Goal: Transaction & Acquisition: Purchase product/service

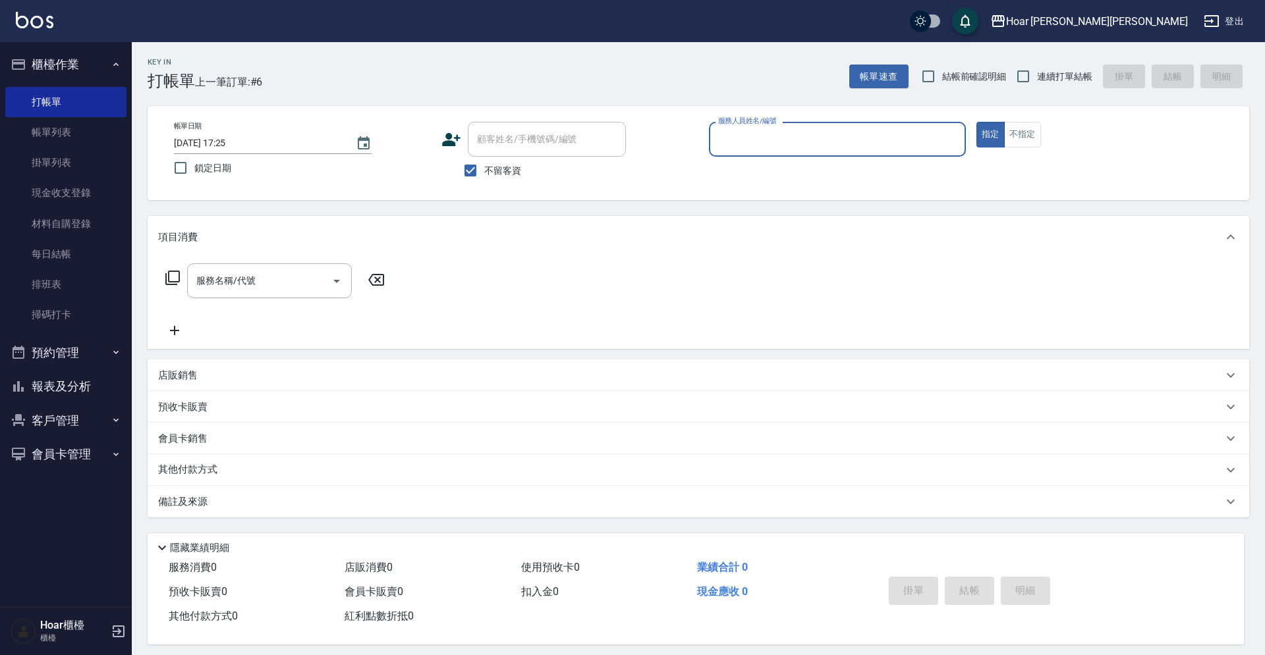
click at [495, 173] on span "不留客資" at bounding box center [502, 171] width 37 height 14
click at [484, 173] on input "不留客資" at bounding box center [470, 171] width 28 height 28
checkbox input "false"
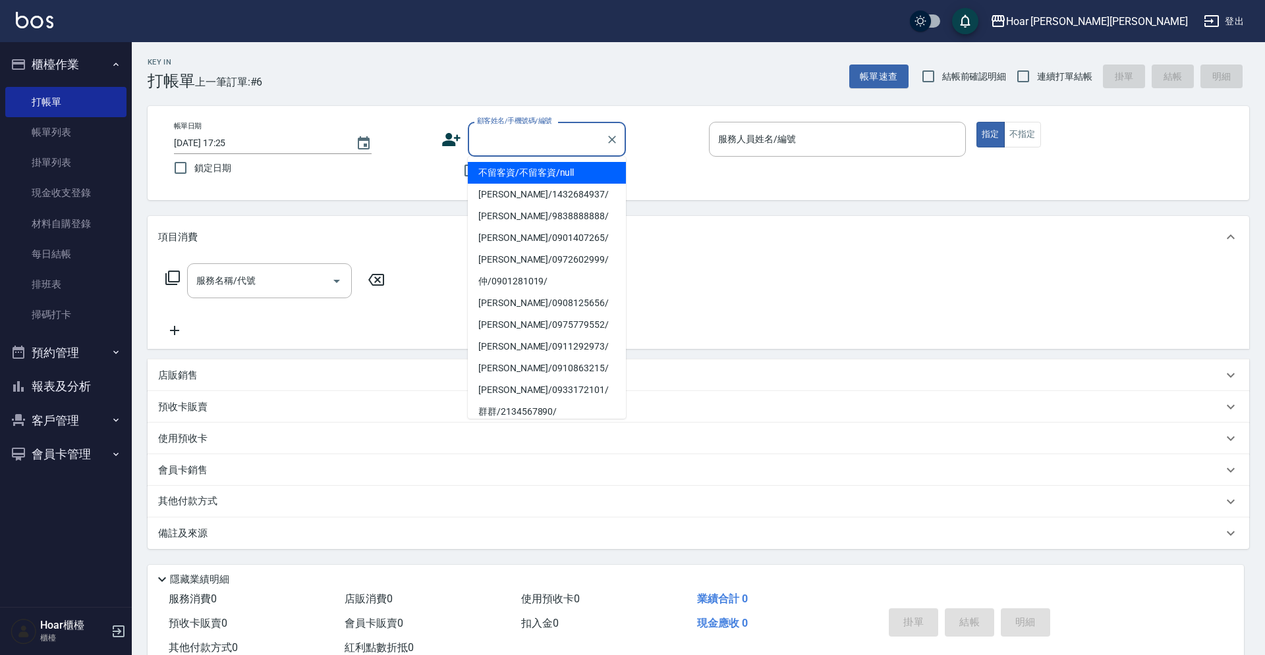
click at [512, 136] on input "顧客姓名/手機號碼/編號" at bounding box center [537, 139] width 126 height 23
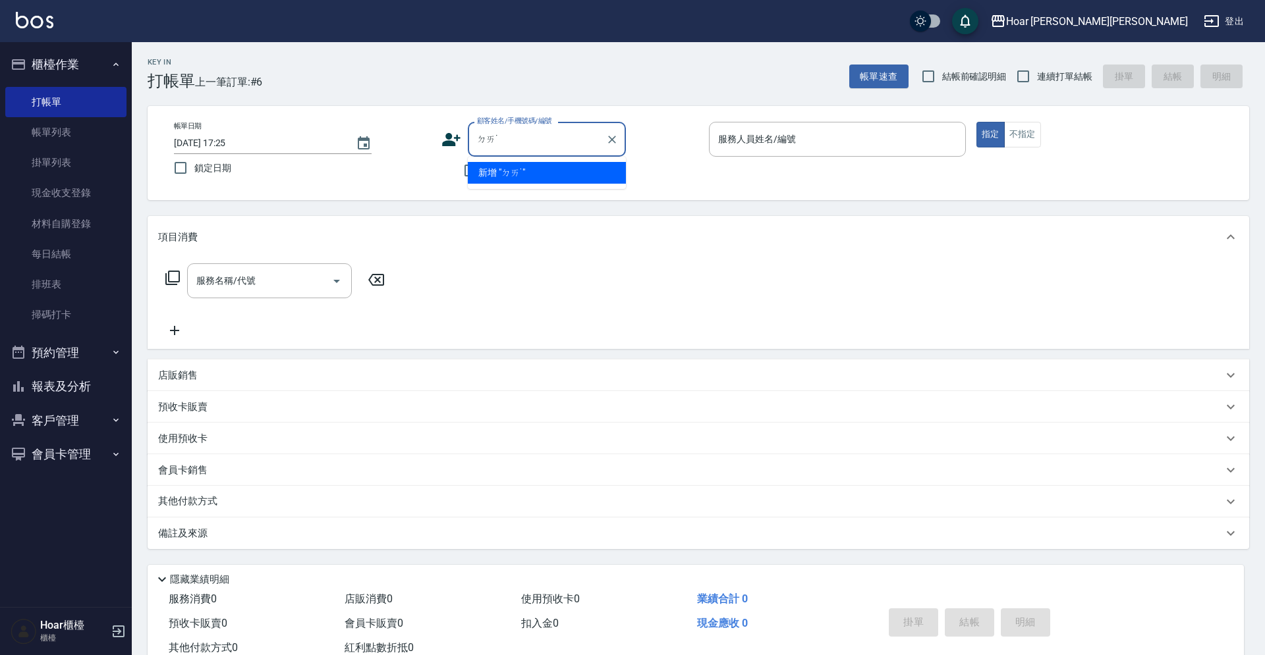
type input "逮"
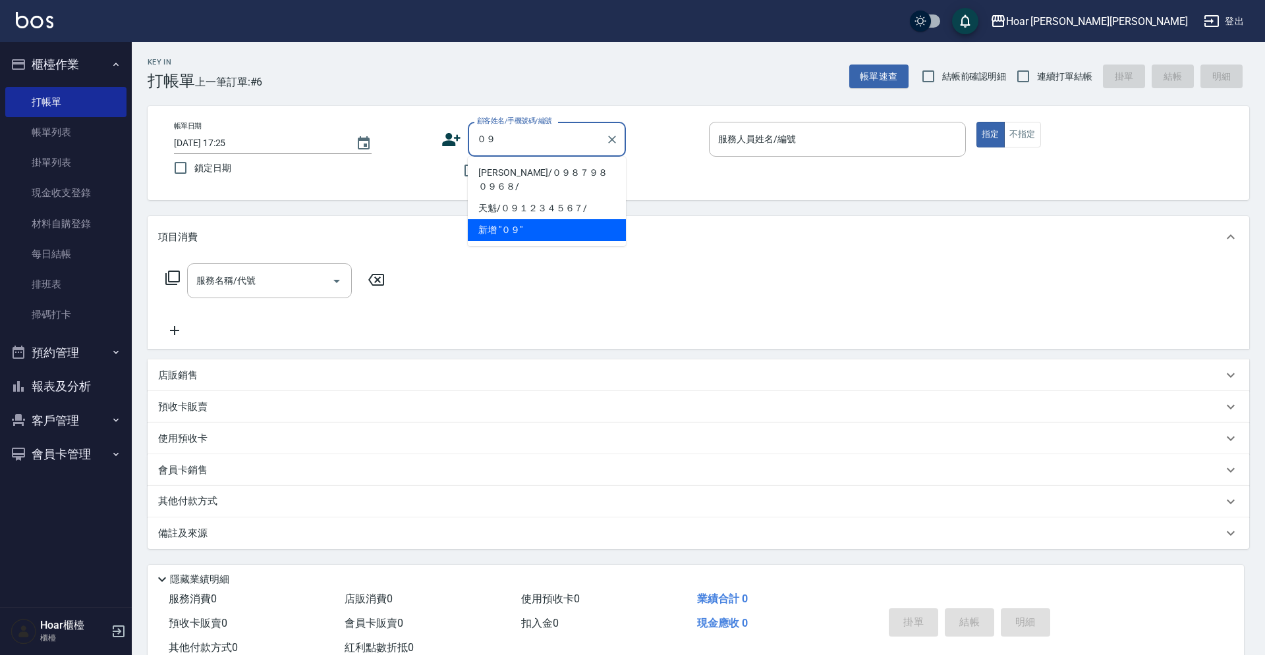
type input "０"
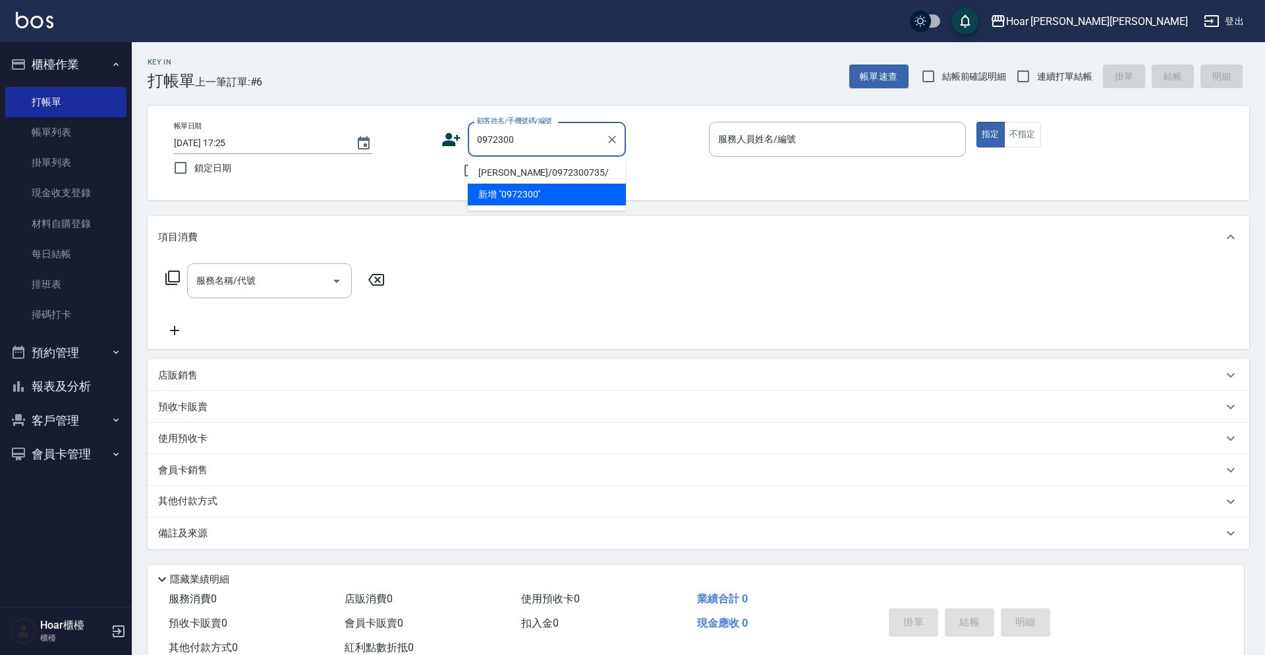
click at [536, 168] on li "[PERSON_NAME]/0972300735/" at bounding box center [547, 173] width 158 height 22
type input "[PERSON_NAME]/0972300735/"
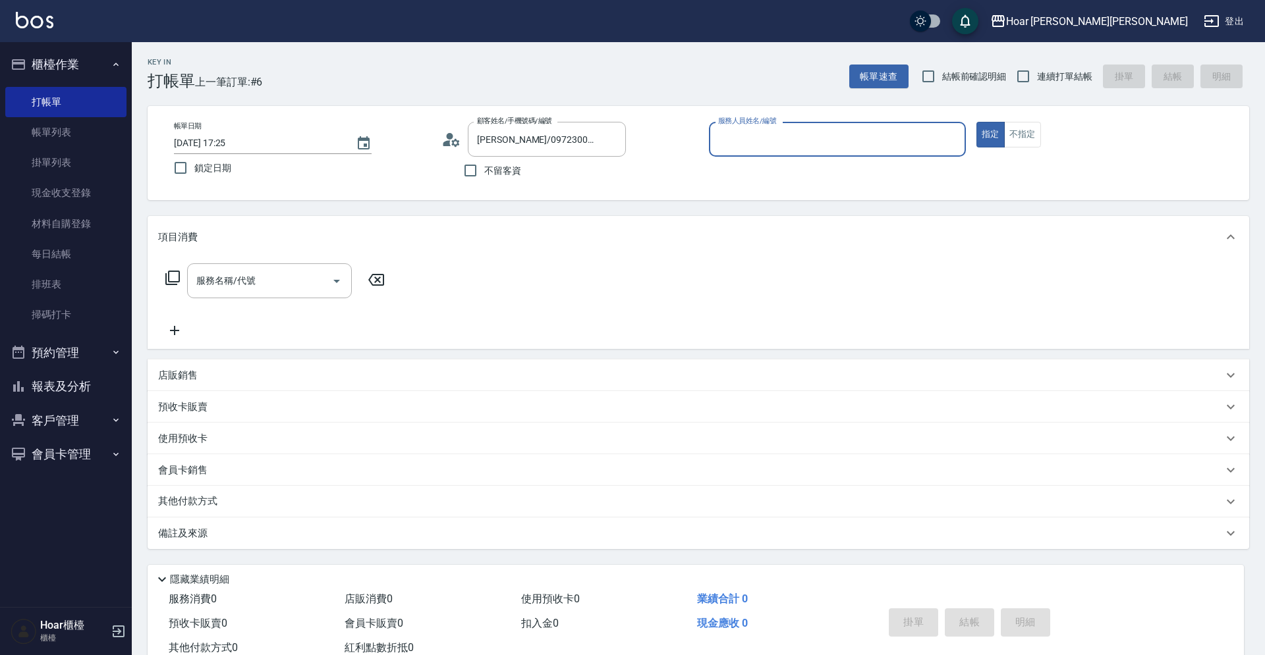
type input "RIO-2"
click at [61, 418] on button "客戶管理" at bounding box center [65, 421] width 121 height 34
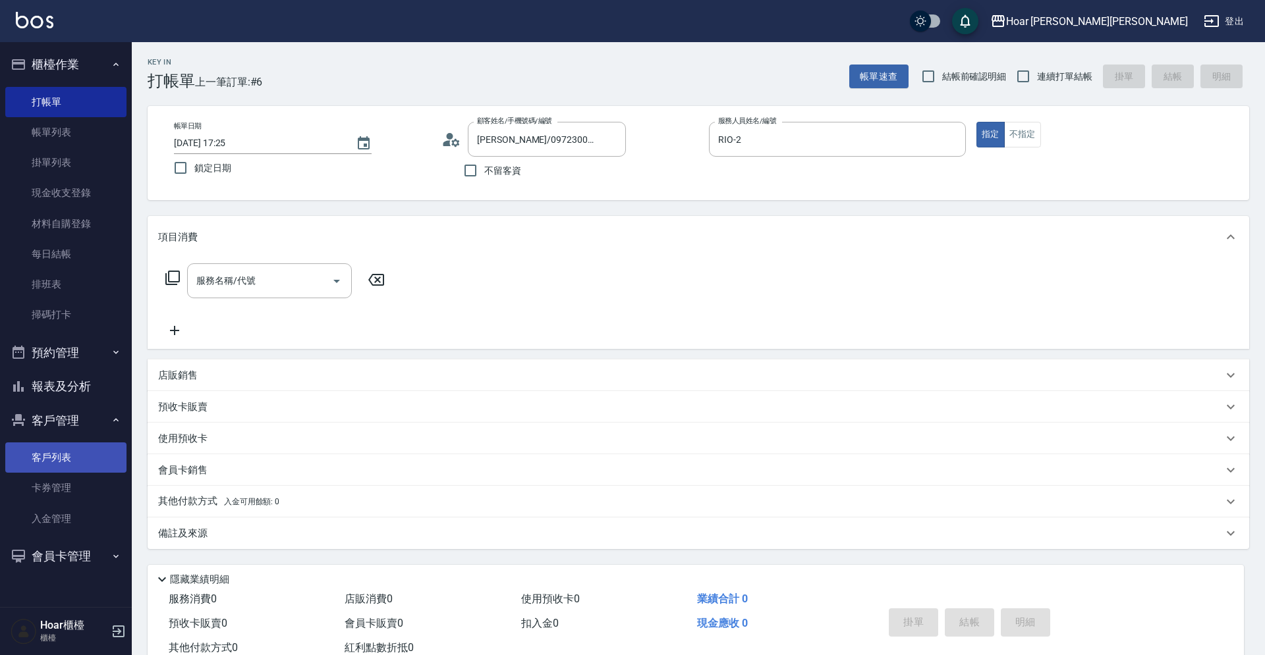
click at [59, 453] on link "客戶列表" at bounding box center [65, 458] width 121 height 30
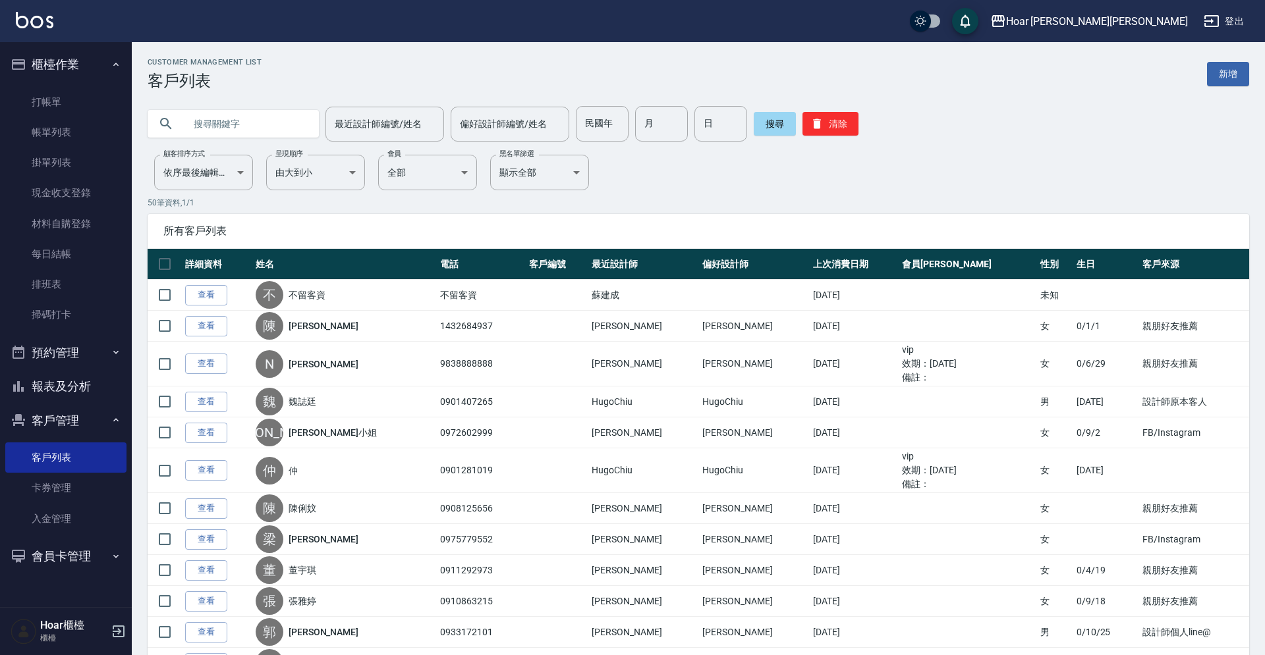
click at [248, 125] on input "text" at bounding box center [246, 124] width 124 height 36
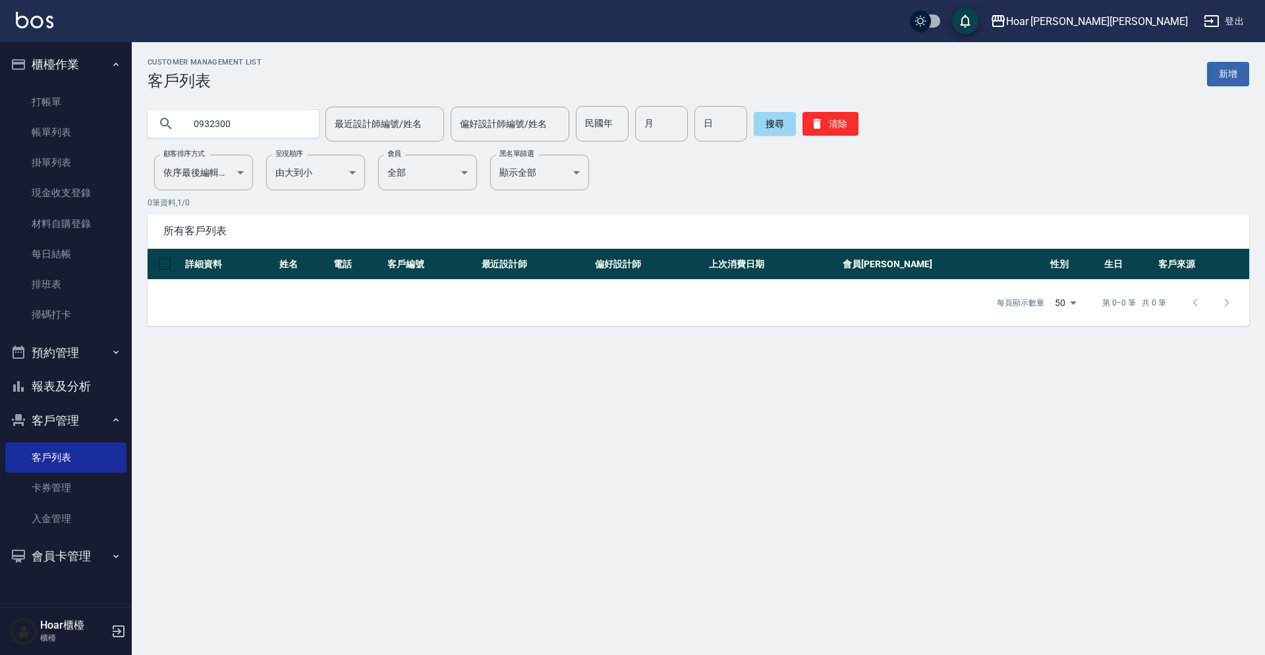
click at [209, 124] on input "0932300" at bounding box center [246, 124] width 124 height 36
type input "0972300"
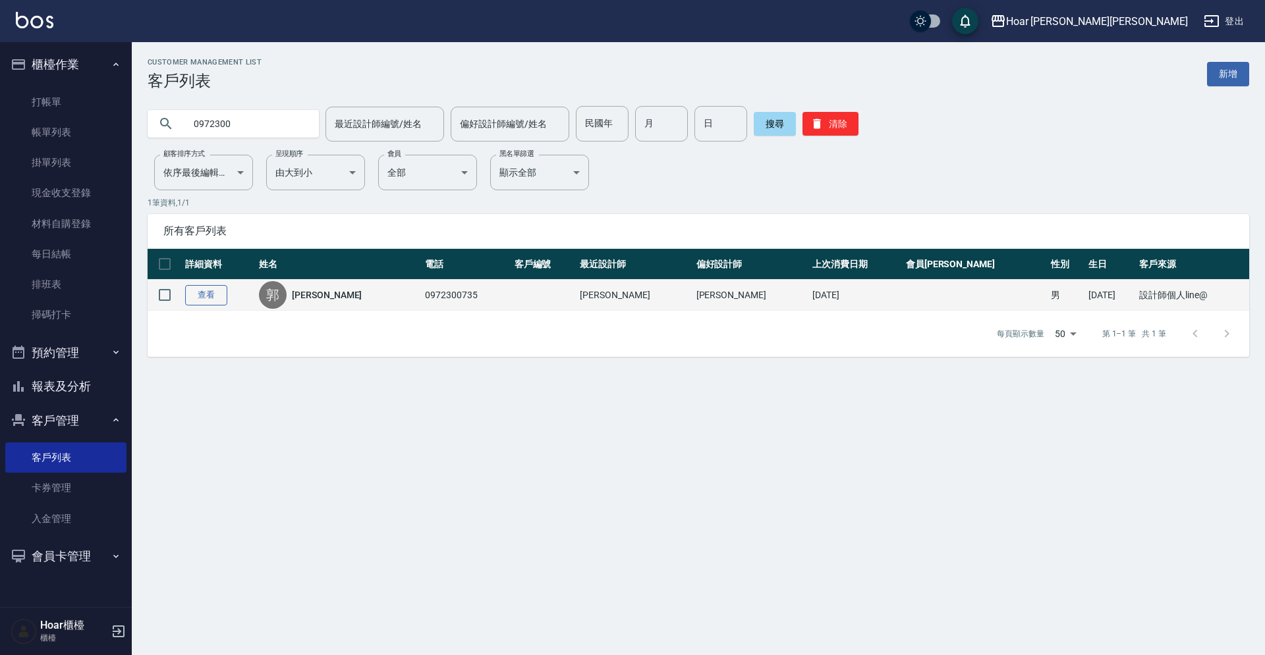
click at [210, 293] on link "查看" at bounding box center [206, 295] width 42 height 20
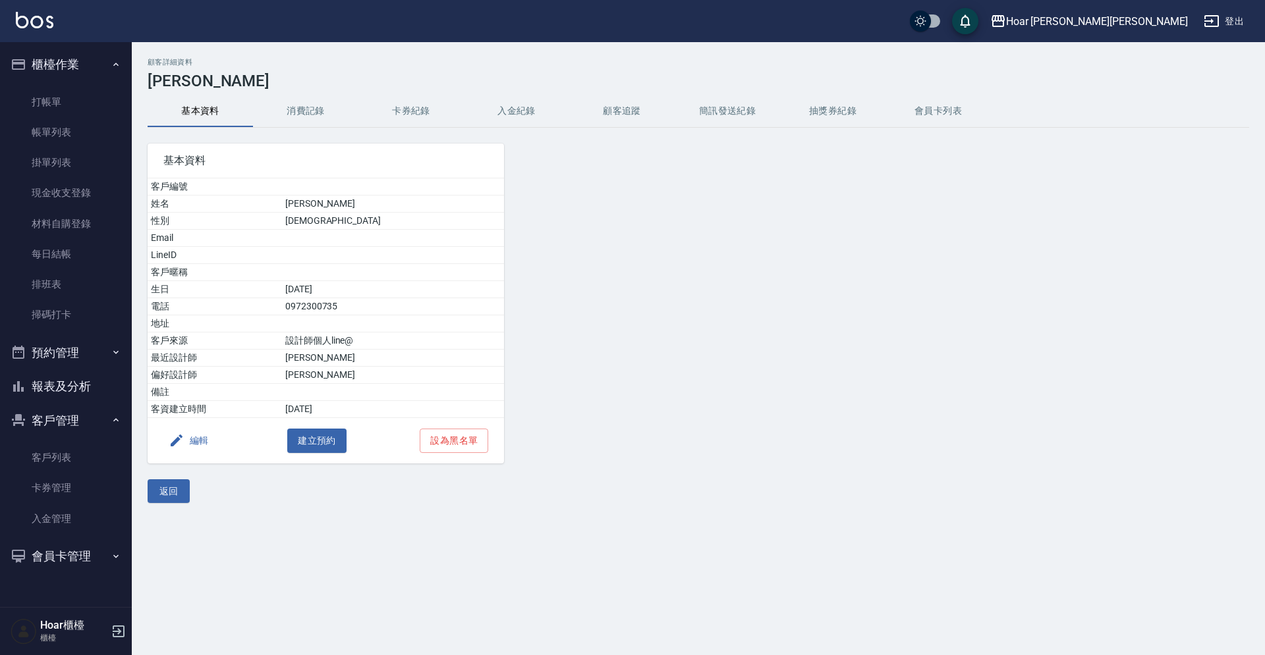
click at [310, 108] on button "消費記錄" at bounding box center [305, 111] width 105 height 32
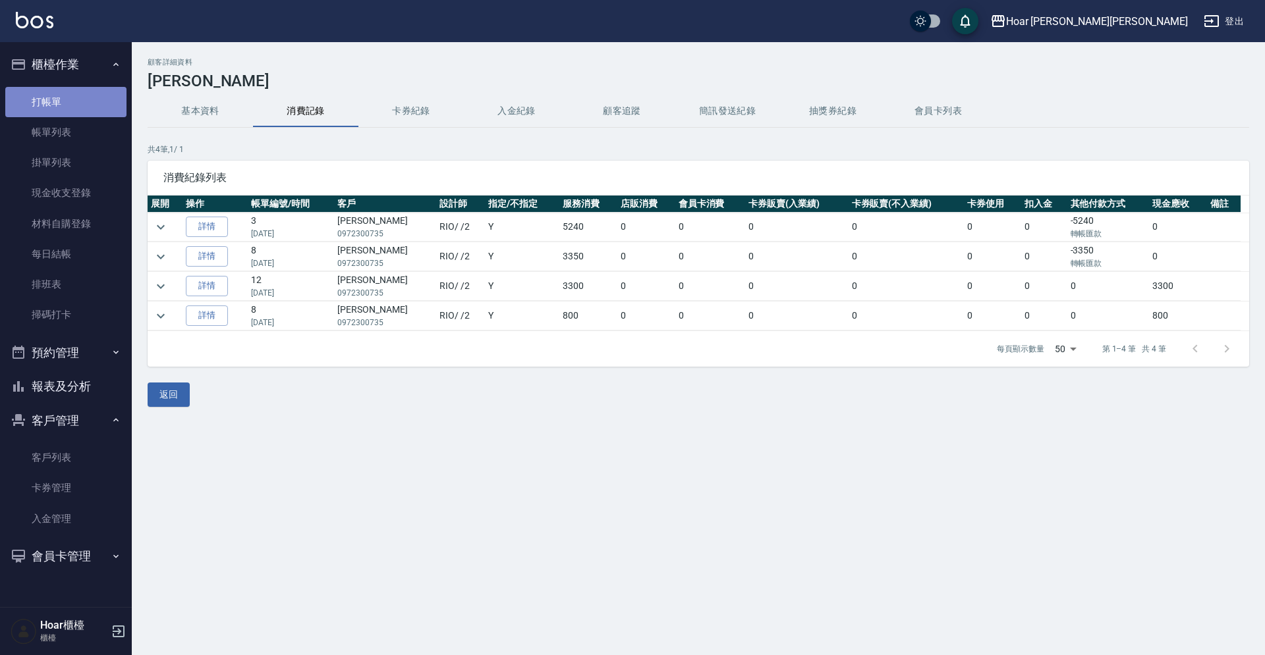
click at [65, 97] on link "打帳單" at bounding box center [65, 102] width 121 height 30
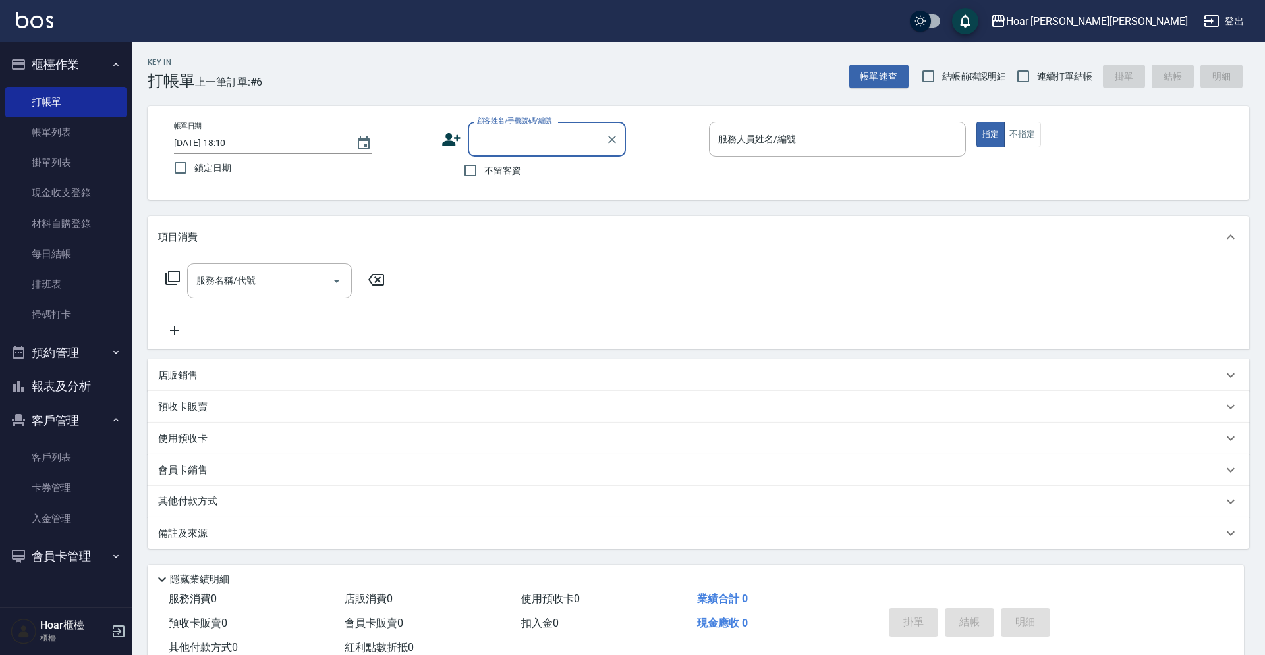
click at [564, 146] on input "顧客姓名/手機號碼/編號" at bounding box center [537, 139] width 126 height 23
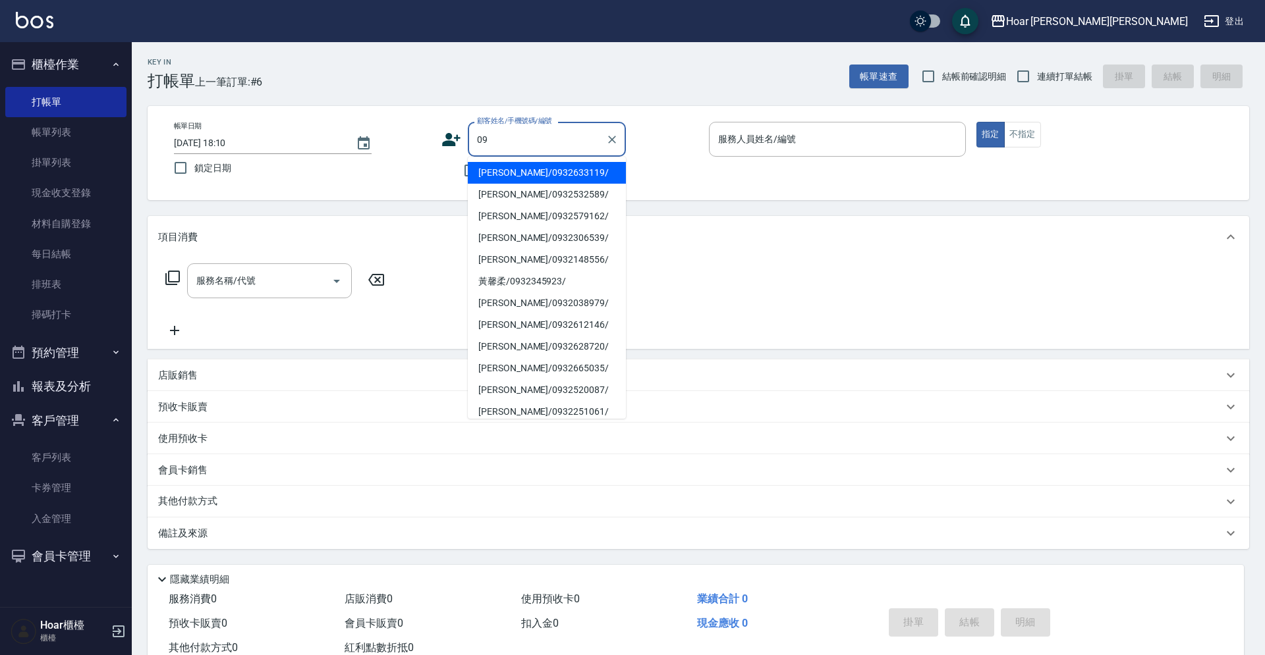
type input "0"
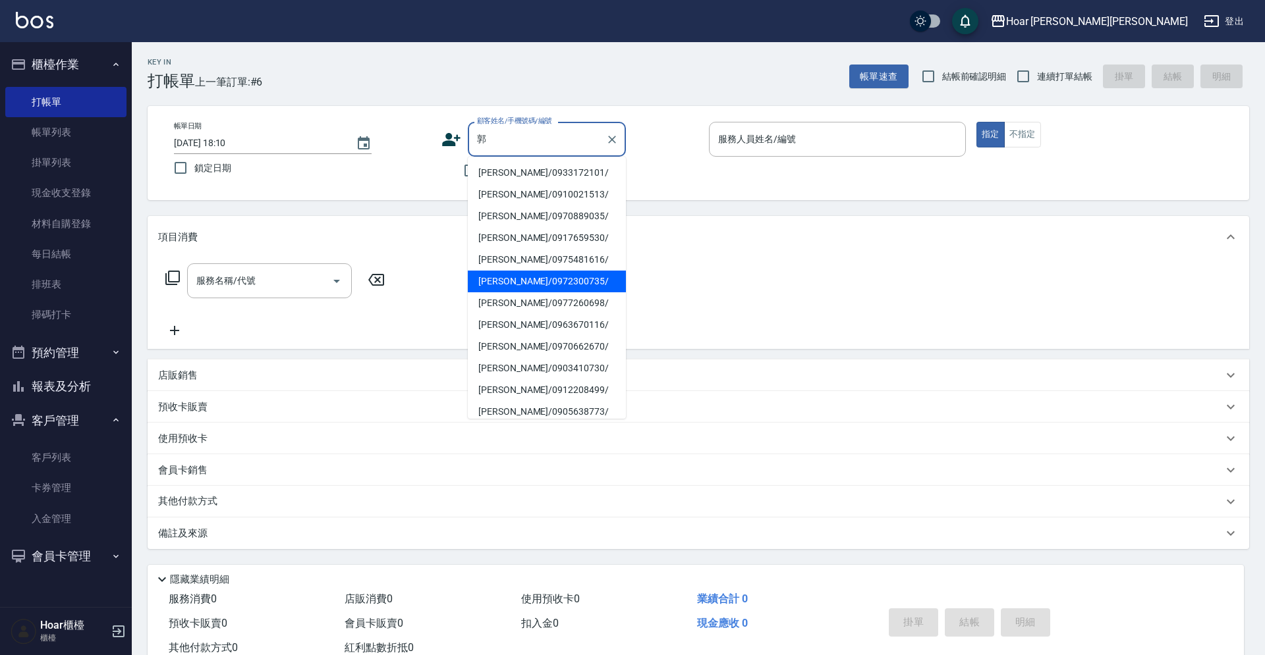
click at [501, 283] on li "[PERSON_NAME]/0972300735/" at bounding box center [547, 282] width 158 height 22
type input "[PERSON_NAME]/0972300735/"
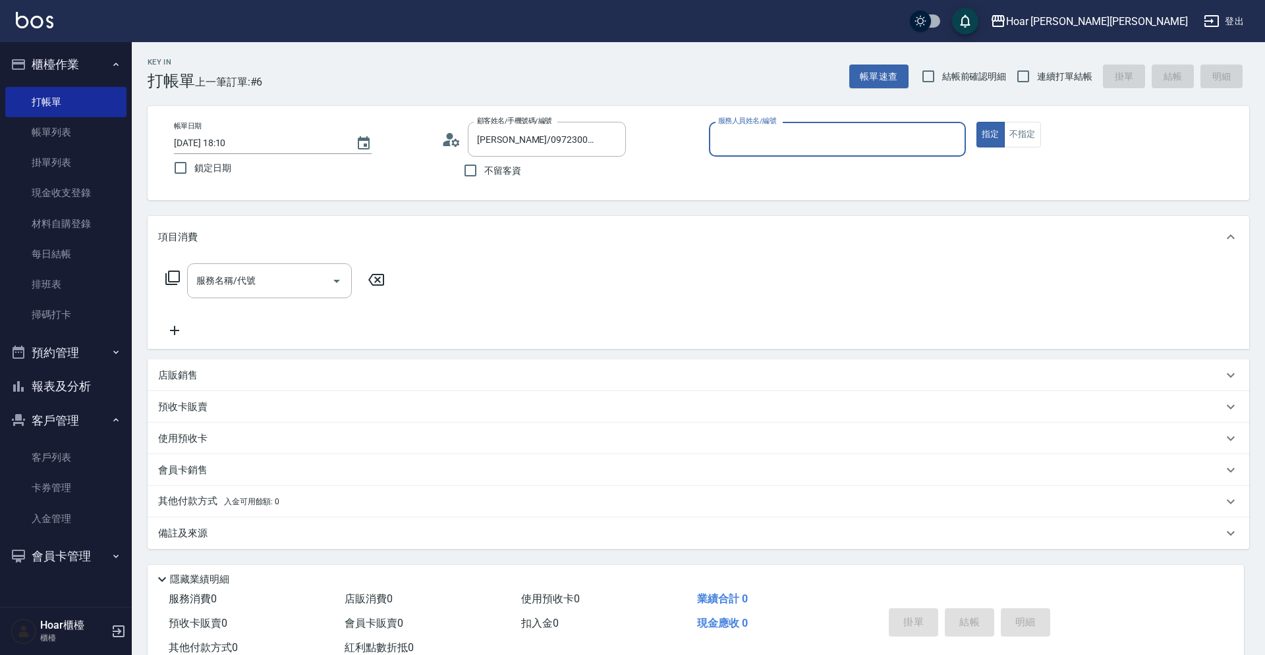
type input "RIO-2"
click at [315, 285] on input "服務名稱/代號" at bounding box center [259, 280] width 133 height 23
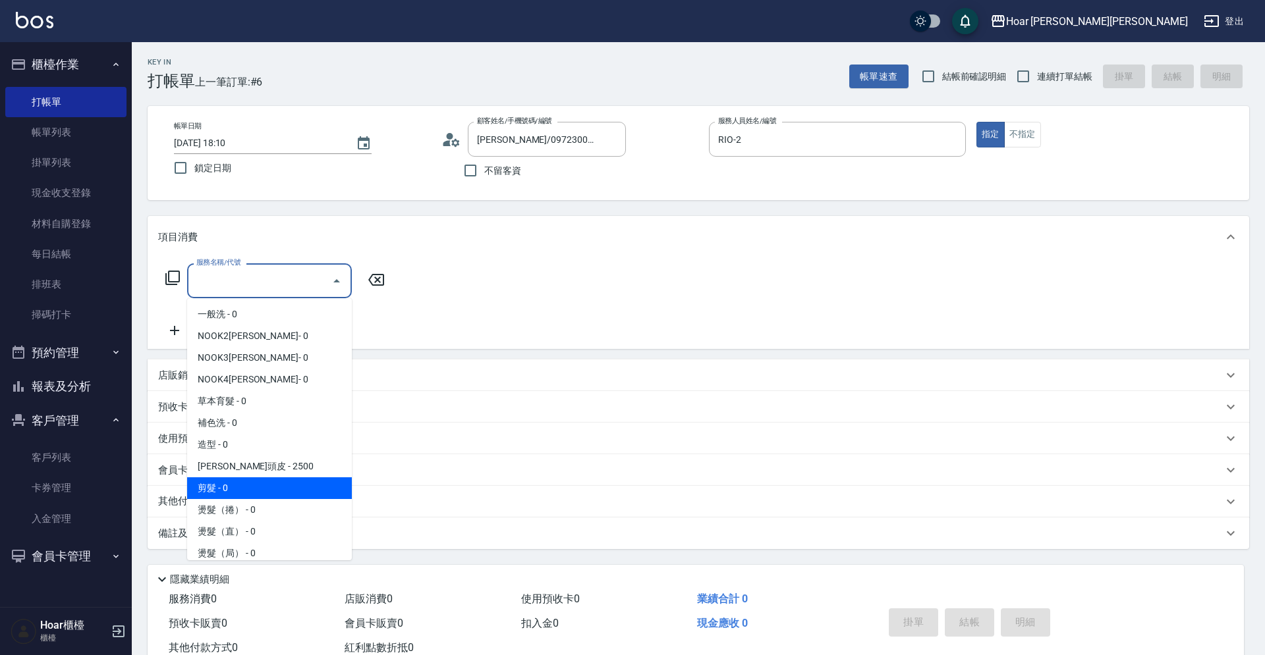
click at [232, 482] on span "剪髮 - 0" at bounding box center [269, 488] width 165 height 22
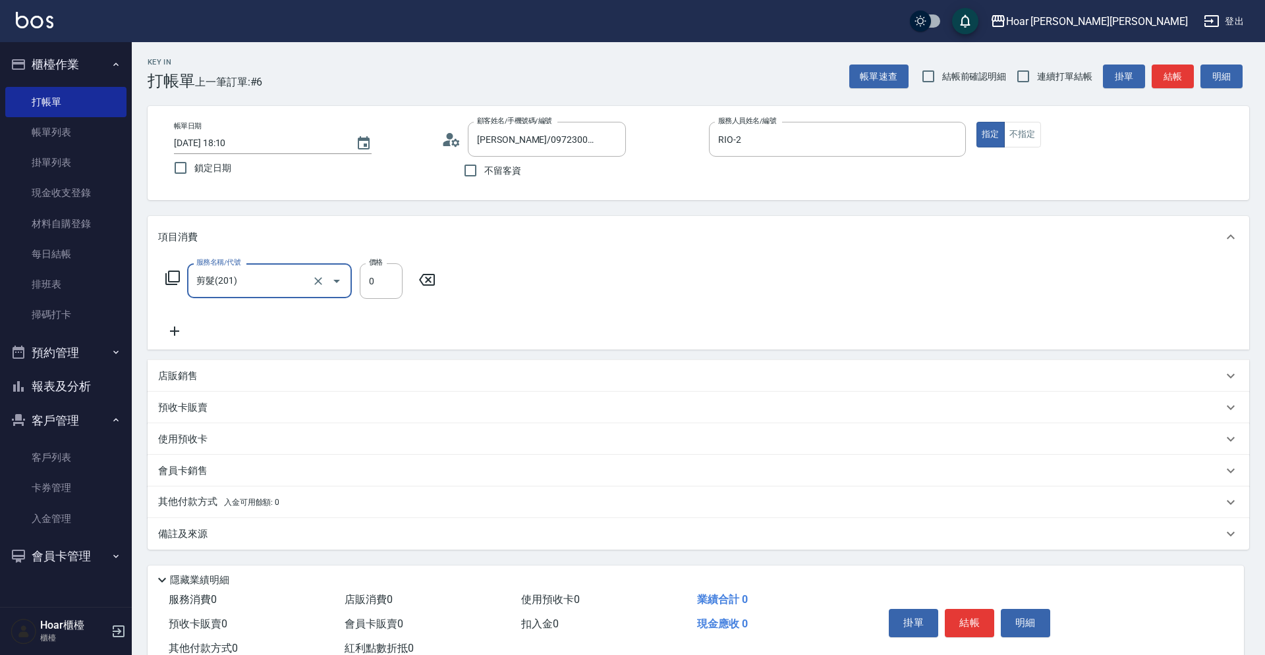
type input "剪髮(201)"
click at [373, 298] on input "0" at bounding box center [381, 281] width 43 height 36
type input "800"
click at [171, 333] on icon at bounding box center [174, 331] width 33 height 16
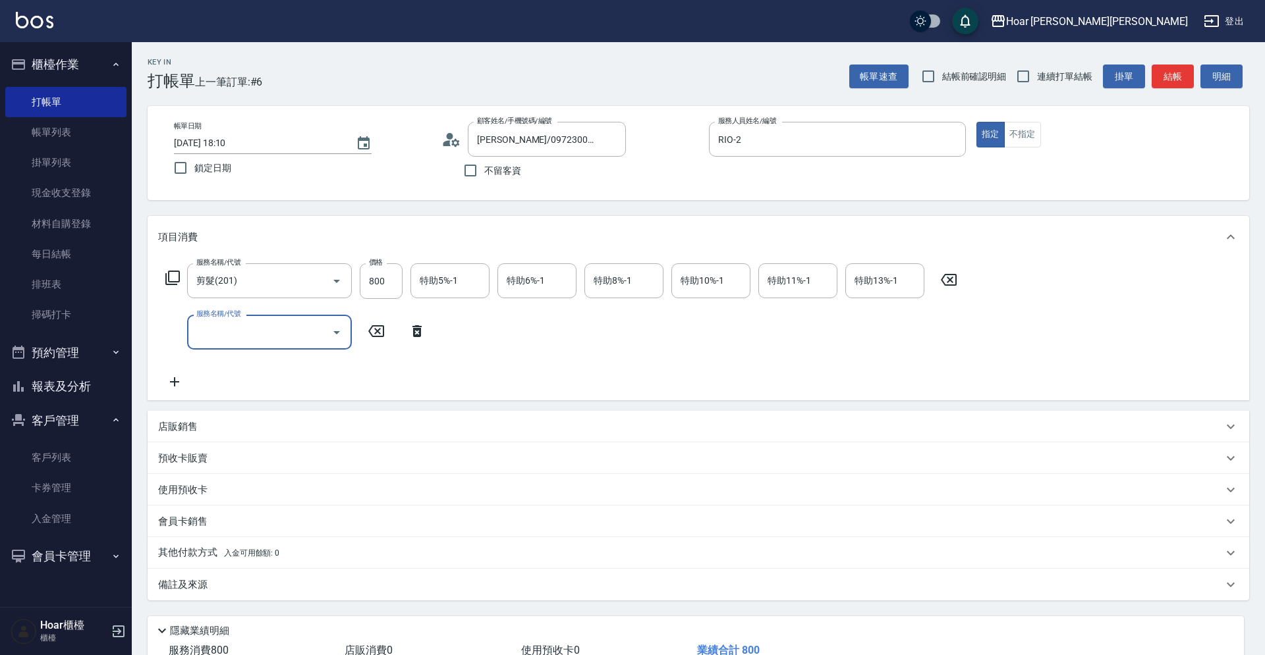
click at [227, 330] on input "服務名稱/代號" at bounding box center [259, 332] width 133 height 23
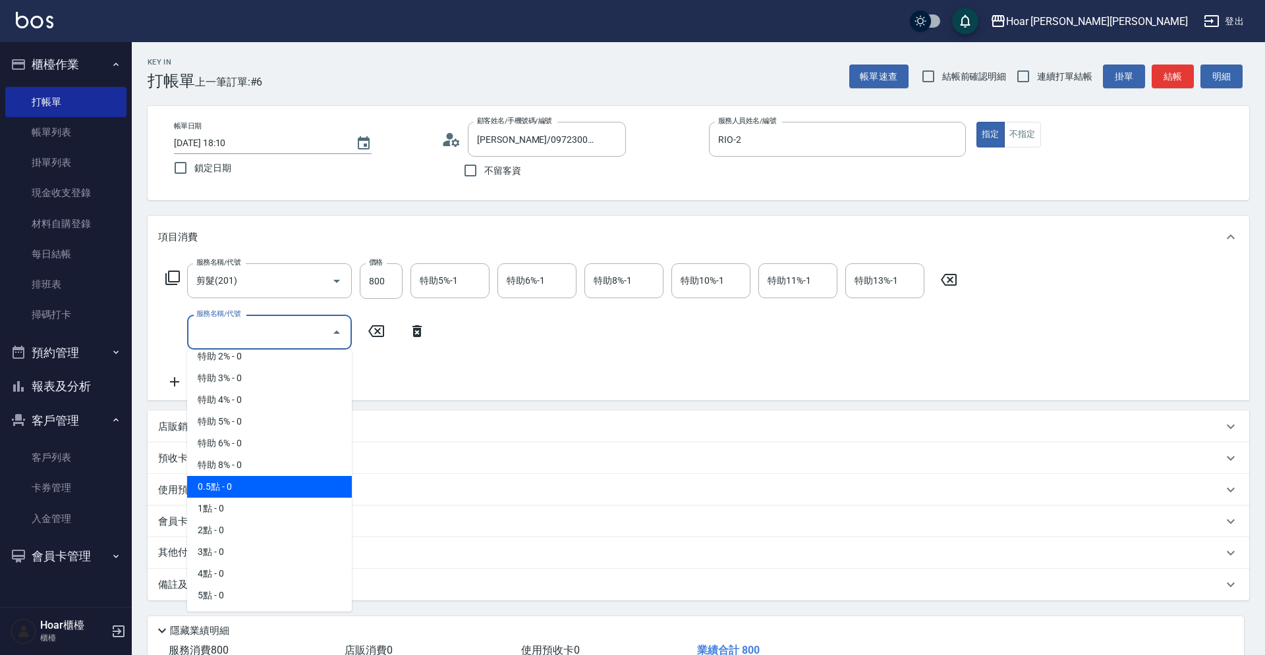
scroll to position [94, 0]
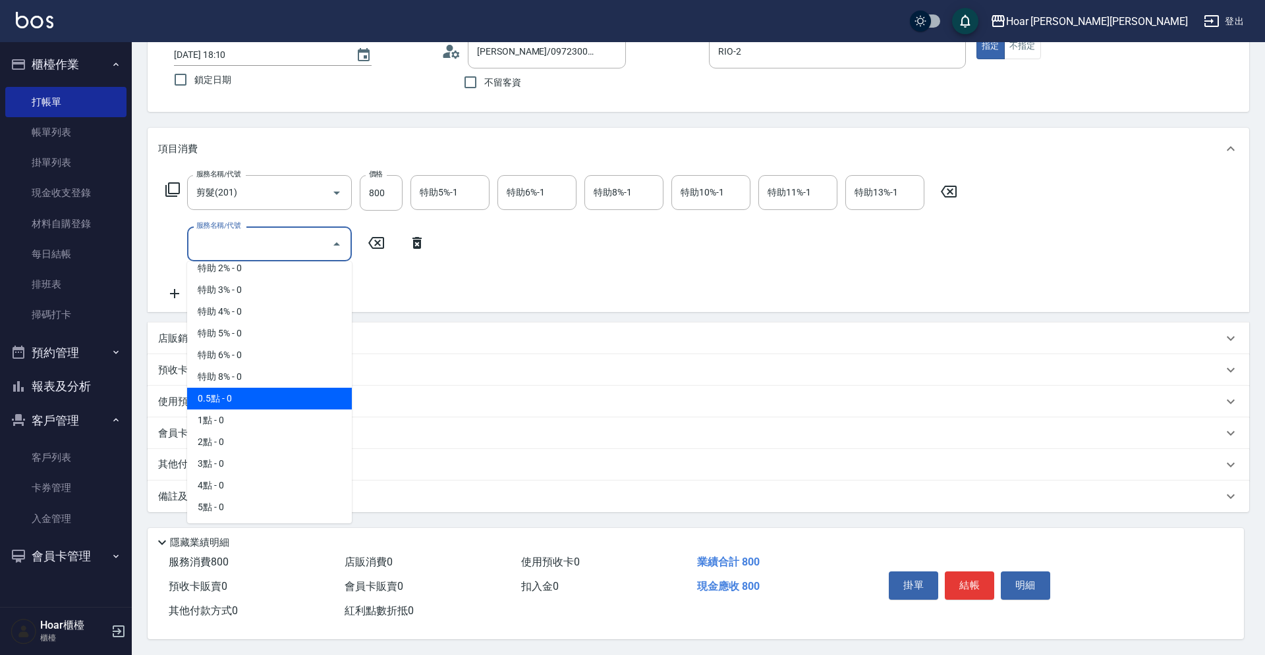
click at [214, 388] on span "0.5點 - 0" at bounding box center [269, 399] width 165 height 22
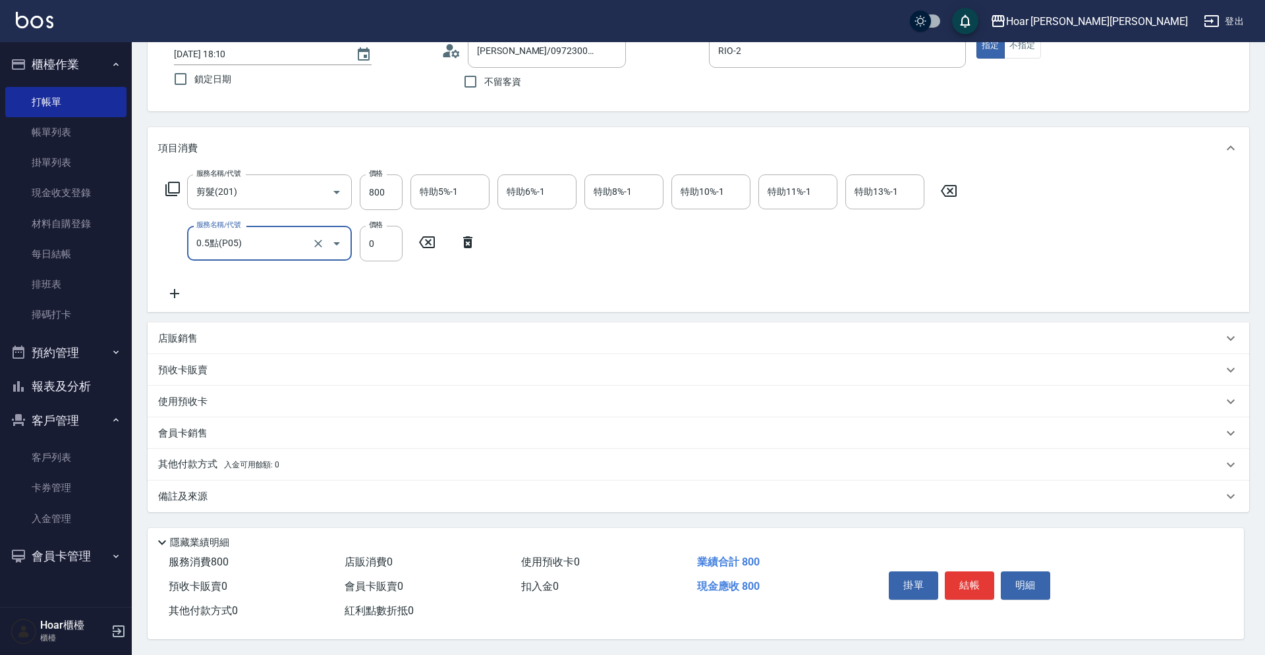
type input "0.5點(P05)"
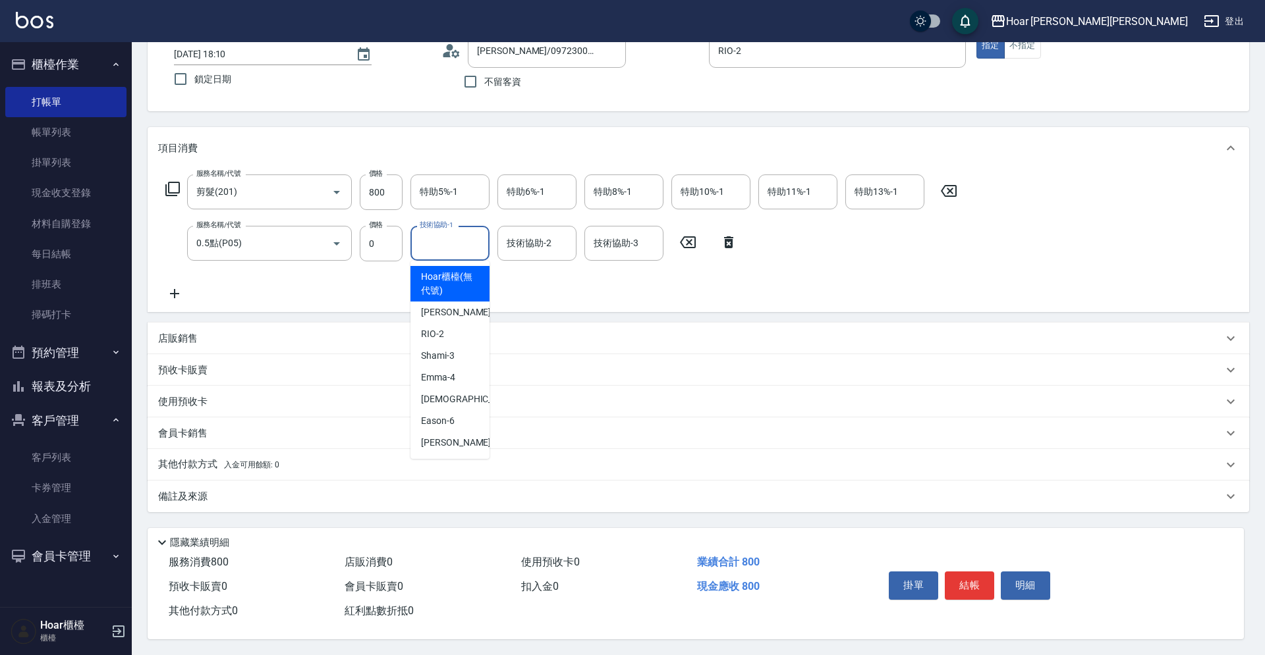
click at [475, 232] on input "技術協助-1" at bounding box center [449, 243] width 67 height 23
click at [436, 371] on span "Emma -4" at bounding box center [438, 378] width 34 height 14
type input "Emma-4"
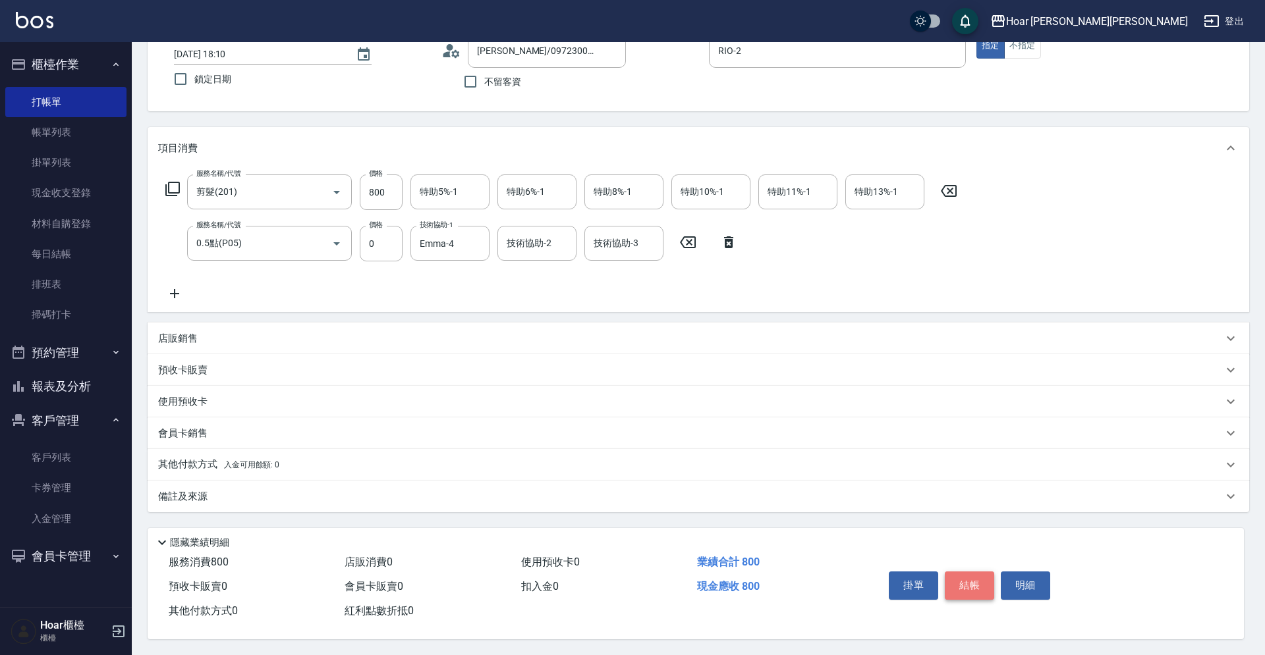
click at [978, 579] on button "結帳" at bounding box center [968, 586] width 49 height 28
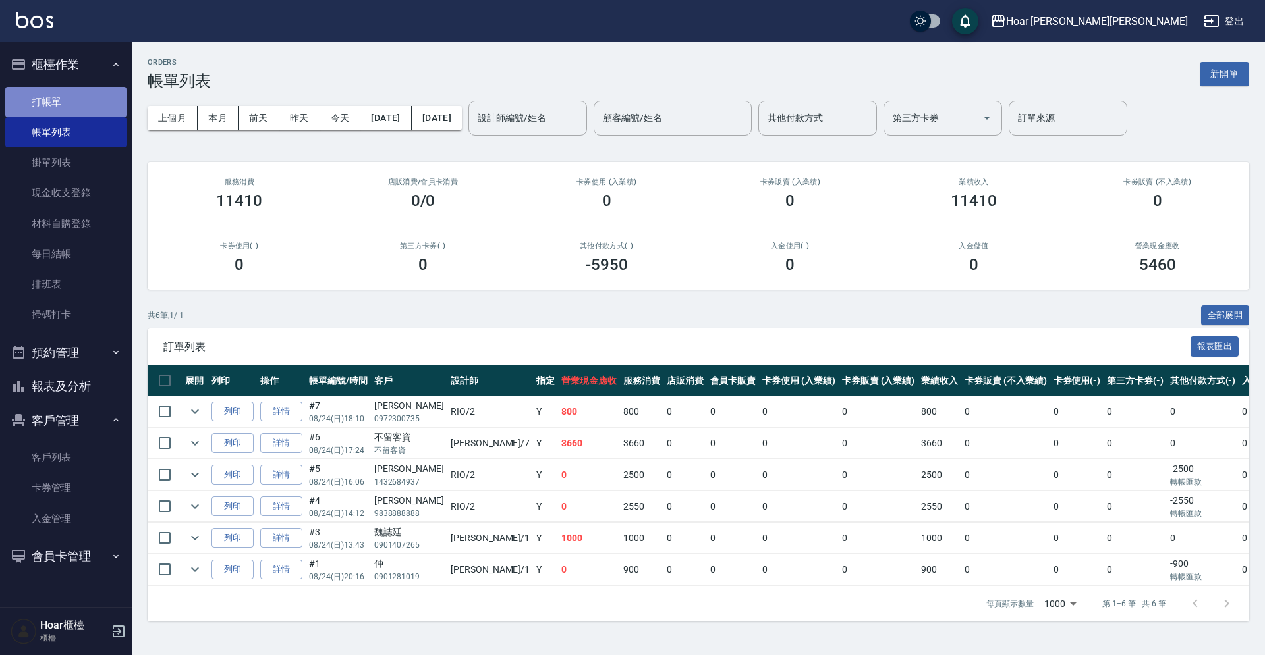
click at [57, 101] on link "打帳單" at bounding box center [65, 102] width 121 height 30
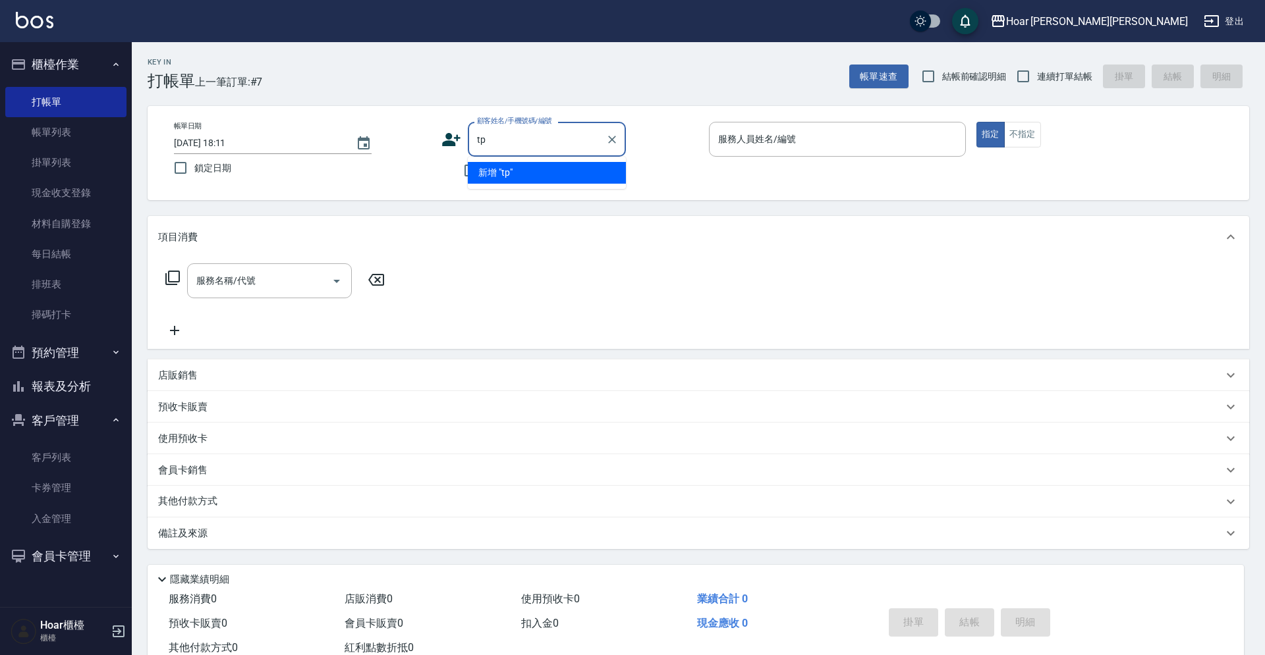
type input "t"
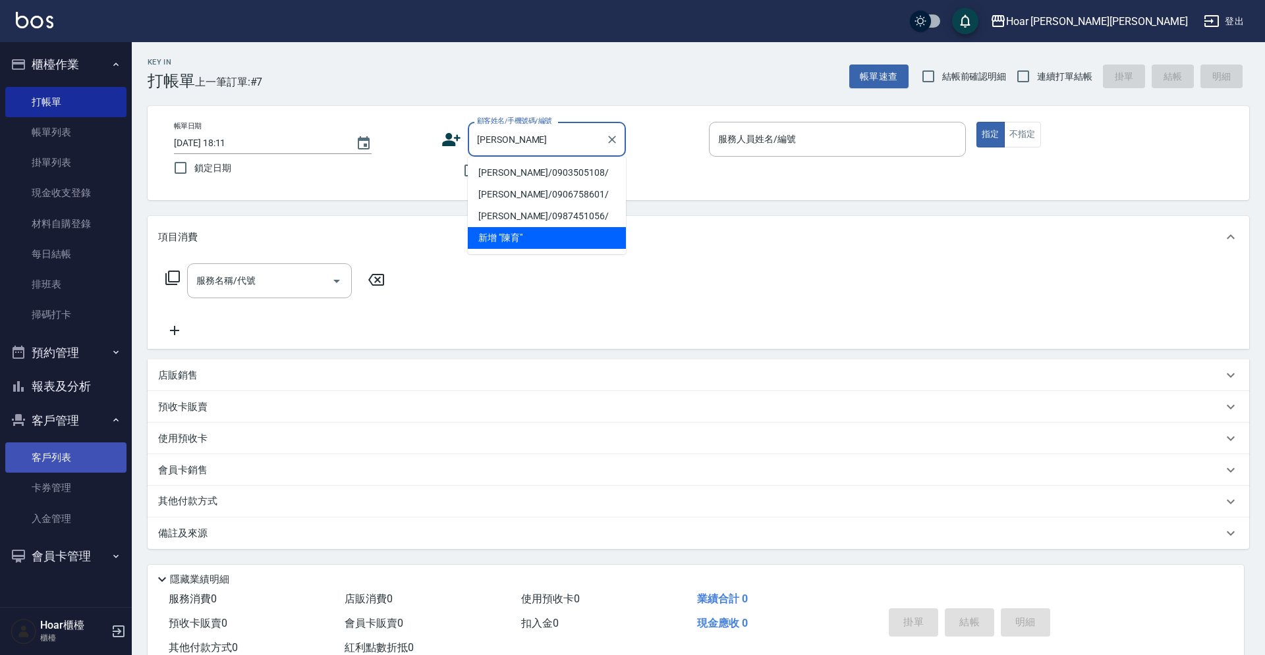
type input "[PERSON_NAME]"
click at [59, 469] on link "客戶列表" at bounding box center [65, 458] width 121 height 30
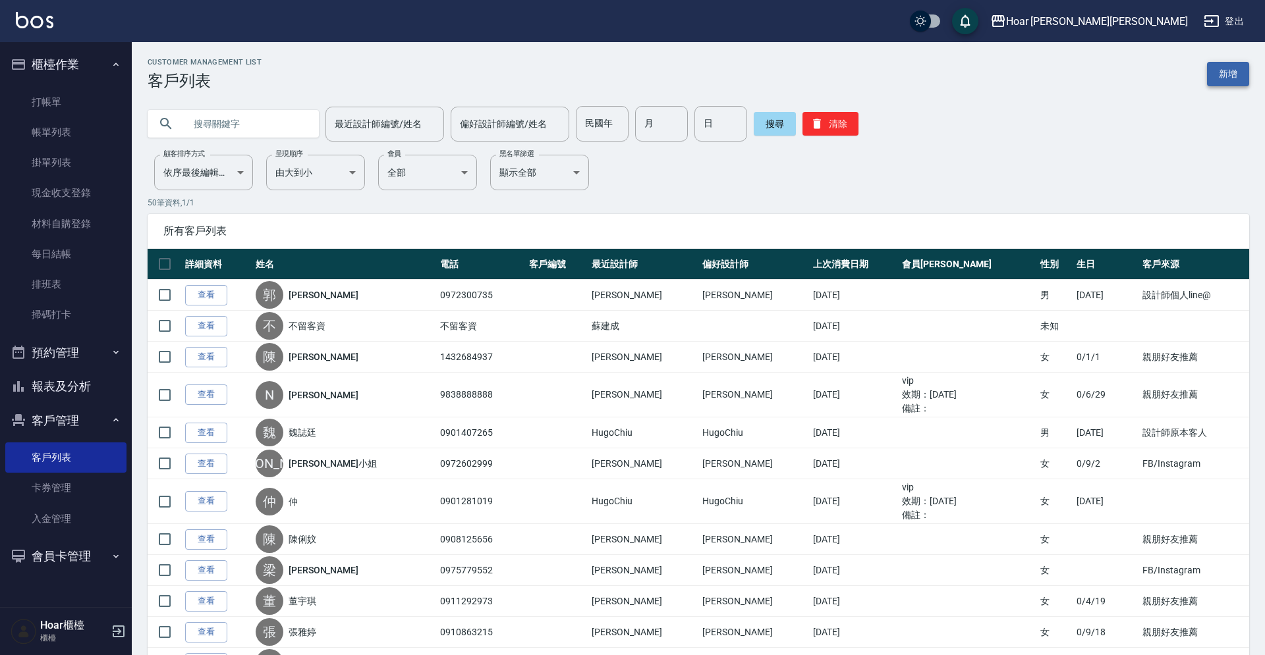
click at [1212, 68] on link "新增" at bounding box center [1228, 74] width 42 height 24
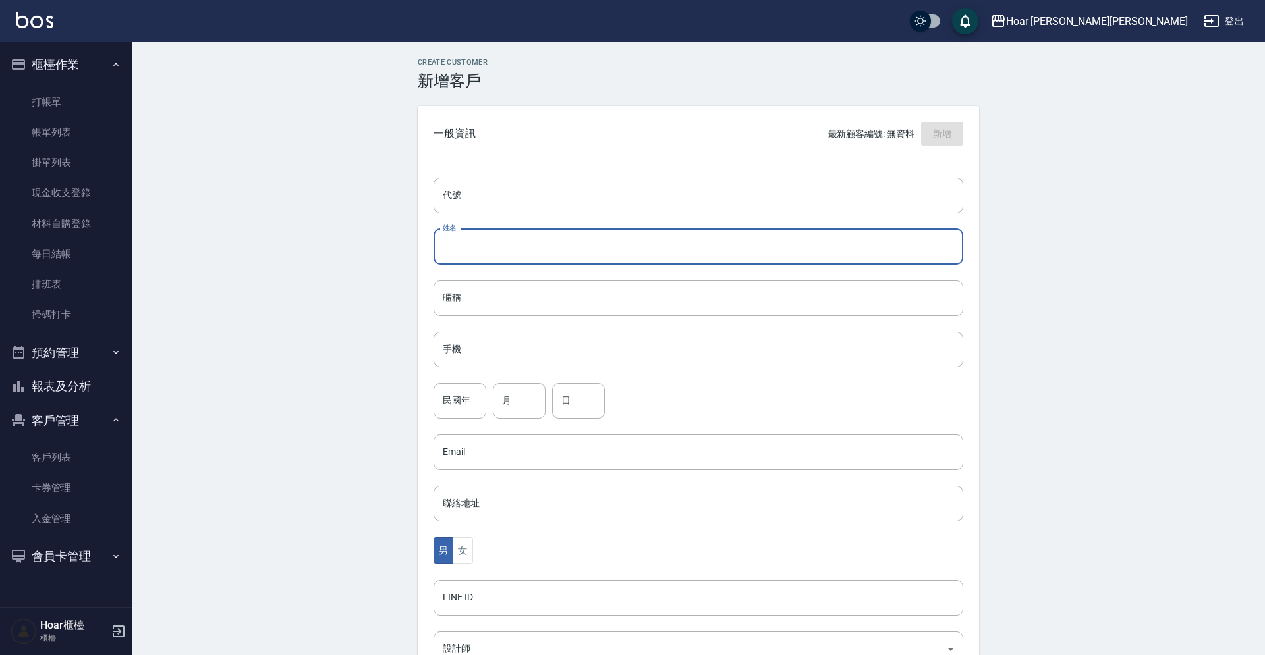
click at [470, 252] on input "姓名" at bounding box center [698, 247] width 530 height 36
type input "ㄔ"
type input "持"
type input "[PERSON_NAME]"
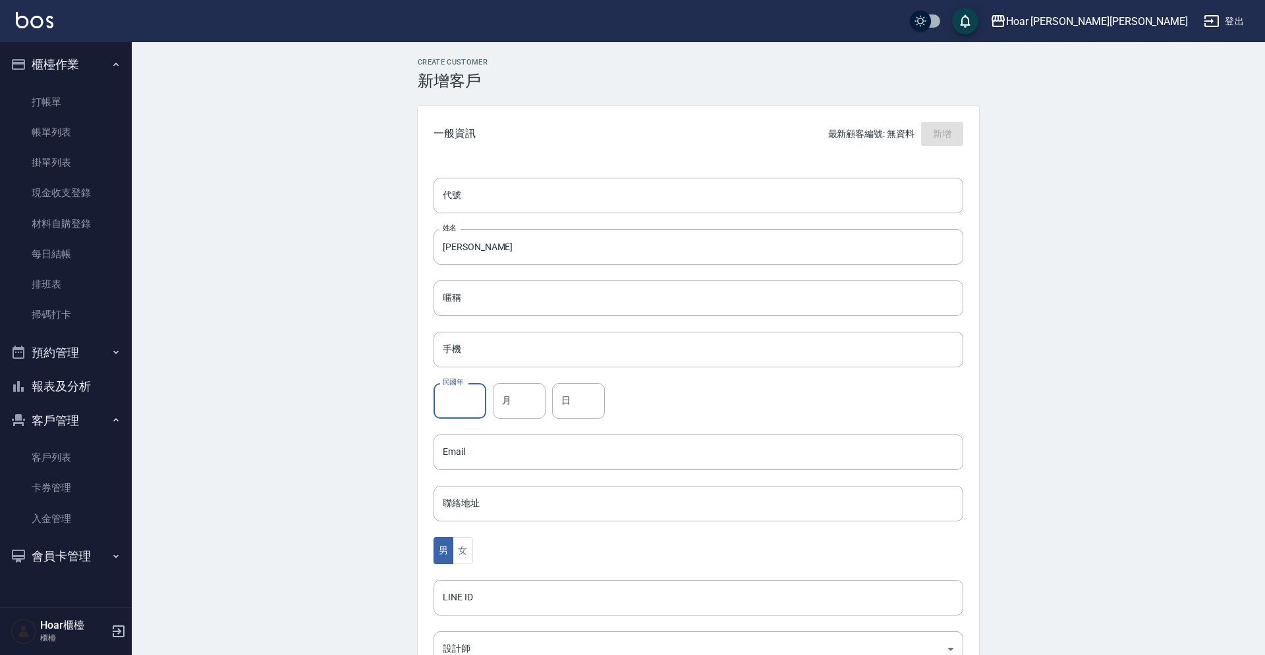
click at [472, 406] on input "民國年" at bounding box center [459, 401] width 53 height 36
type input "ㄞ"
type input "ㄚ"
type input "87"
click at [514, 408] on input "月" at bounding box center [519, 401] width 53 height 36
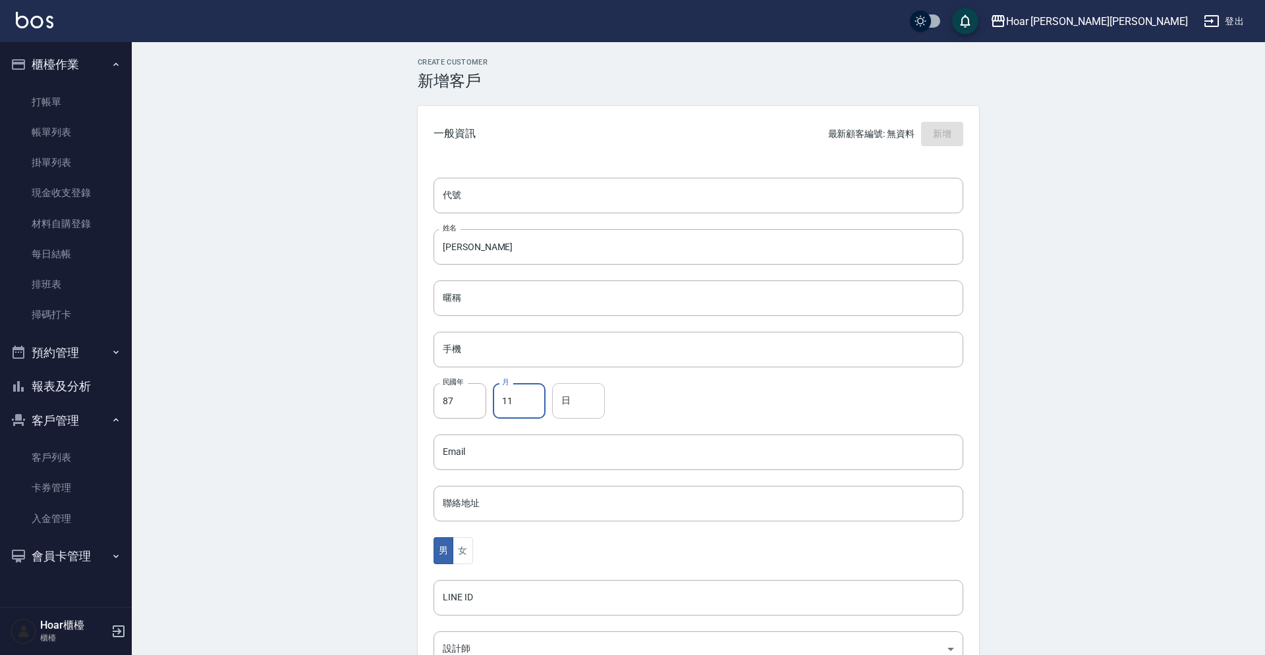
type input "11"
click at [578, 405] on input "日" at bounding box center [578, 401] width 53 height 36
type input "23"
click at [542, 353] on input "手機" at bounding box center [698, 350] width 530 height 36
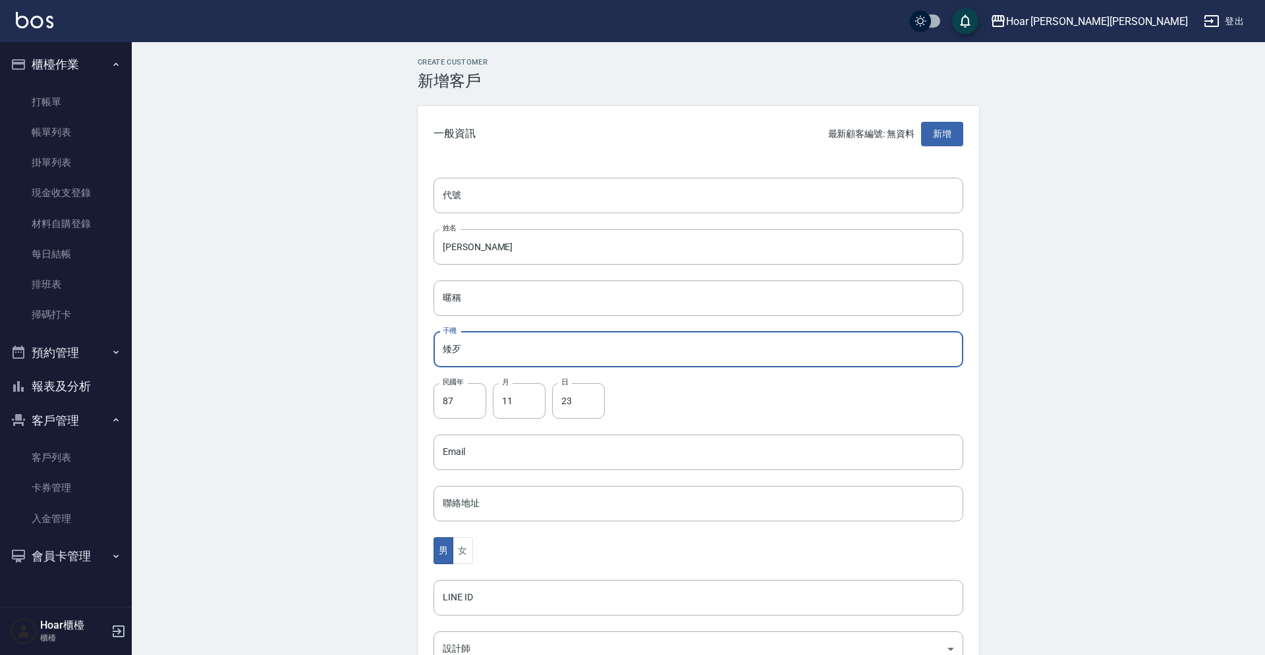
type input "矮"
type input "0963079232"
drag, startPoint x: 670, startPoint y: 398, endPoint x: 662, endPoint y: 387, distance: 14.6
click at [665, 395] on div "民國年 87 民國年 月 11 月 日 23 日" at bounding box center [698, 401] width 530 height 36
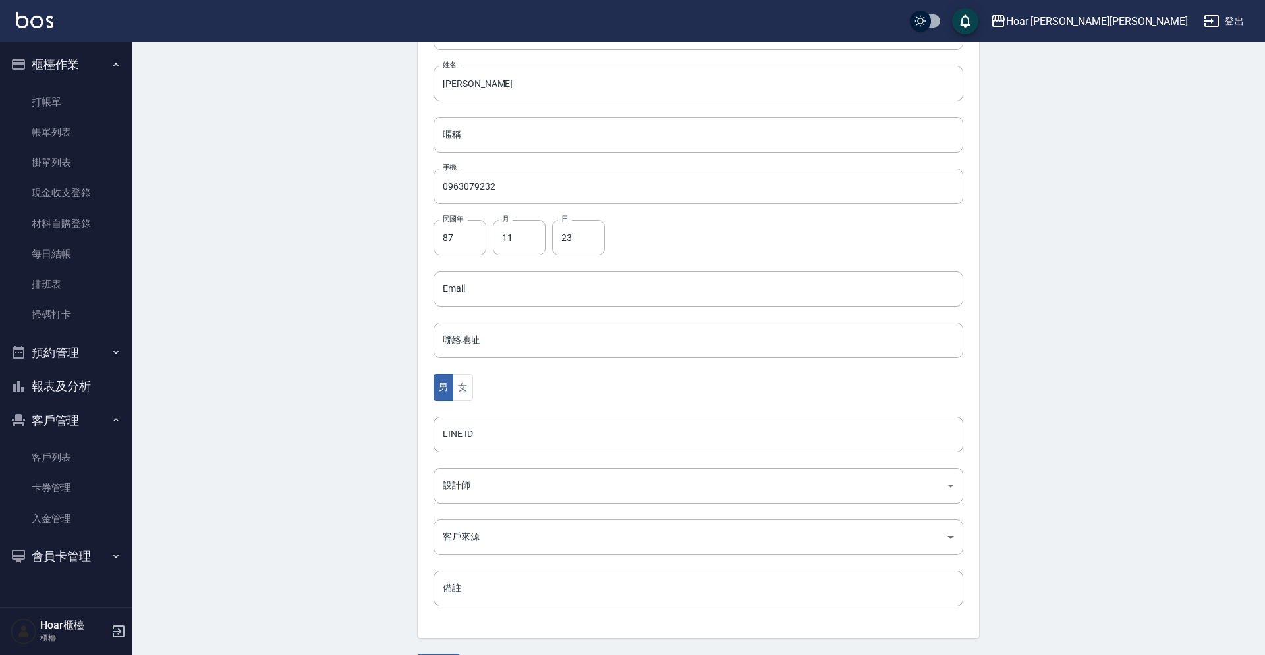
scroll to position [202, 0]
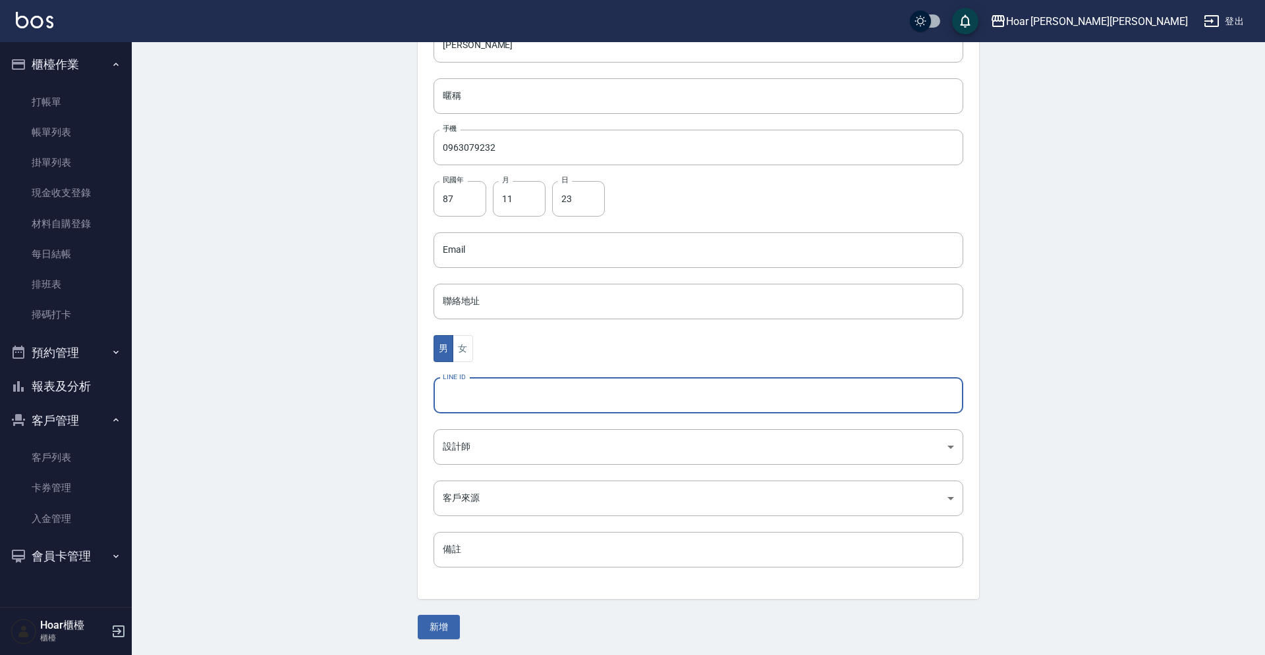
drag, startPoint x: 522, startPoint y: 407, endPoint x: 517, endPoint y: 417, distance: 11.2
click at [522, 407] on input "LINE ID" at bounding box center [698, 396] width 530 height 36
click at [516, 433] on body "Hoar [PERSON_NAME][PERSON_NAME] 登出 櫃檯作業 打帳單 帳單列表 掛單列表 現金收支登錄 材料自購登錄 每日結帳 排班表 掃碼…" at bounding box center [632, 227] width 1265 height 858
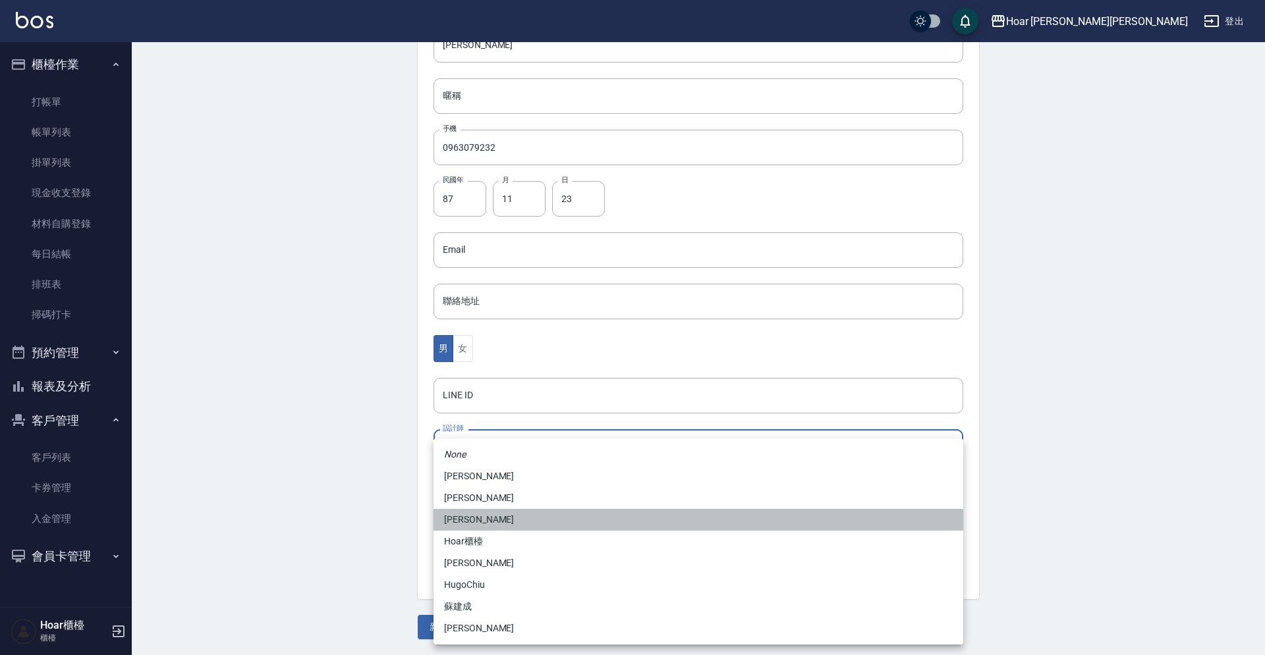
click at [498, 514] on li "[PERSON_NAME]" at bounding box center [698, 520] width 530 height 22
type input "74fd62dc-a2a8-4ddf-930d-2b3d20cd9441"
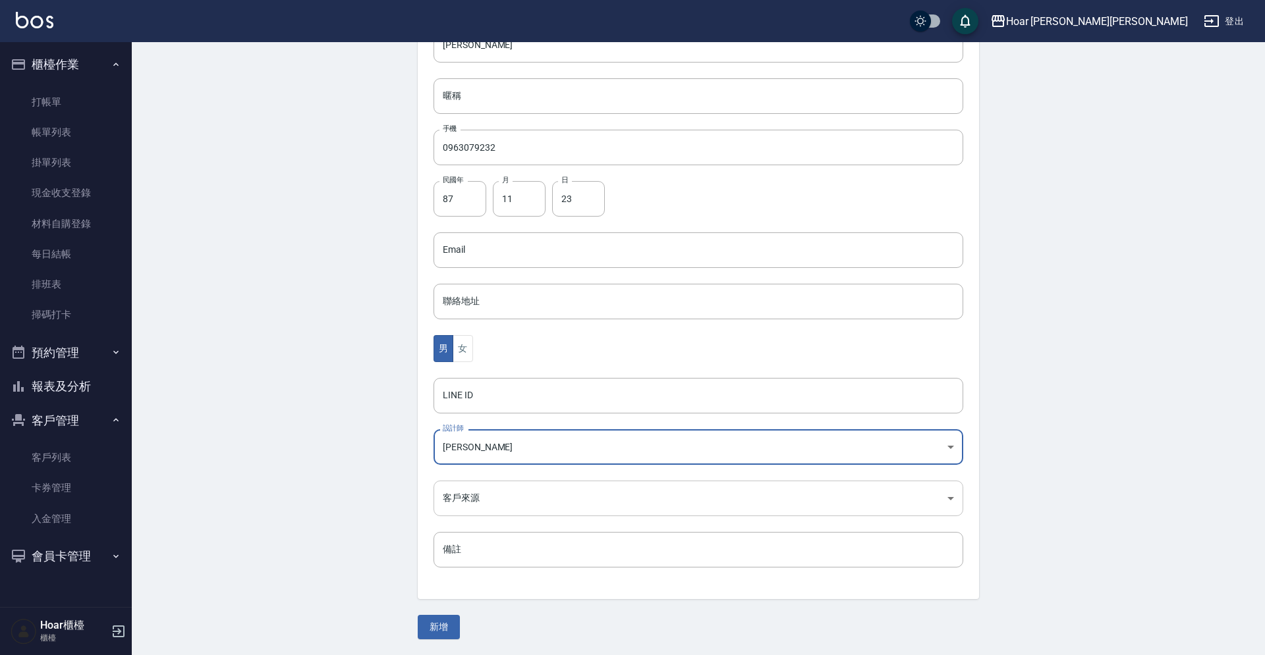
click at [510, 499] on body "Hoar [PERSON_NAME][PERSON_NAME] 登出 櫃檯作業 打帳單 帳單列表 掛單列表 現金收支登錄 材料自購登錄 每日結帳 排班表 掃碼…" at bounding box center [632, 227] width 1265 height 858
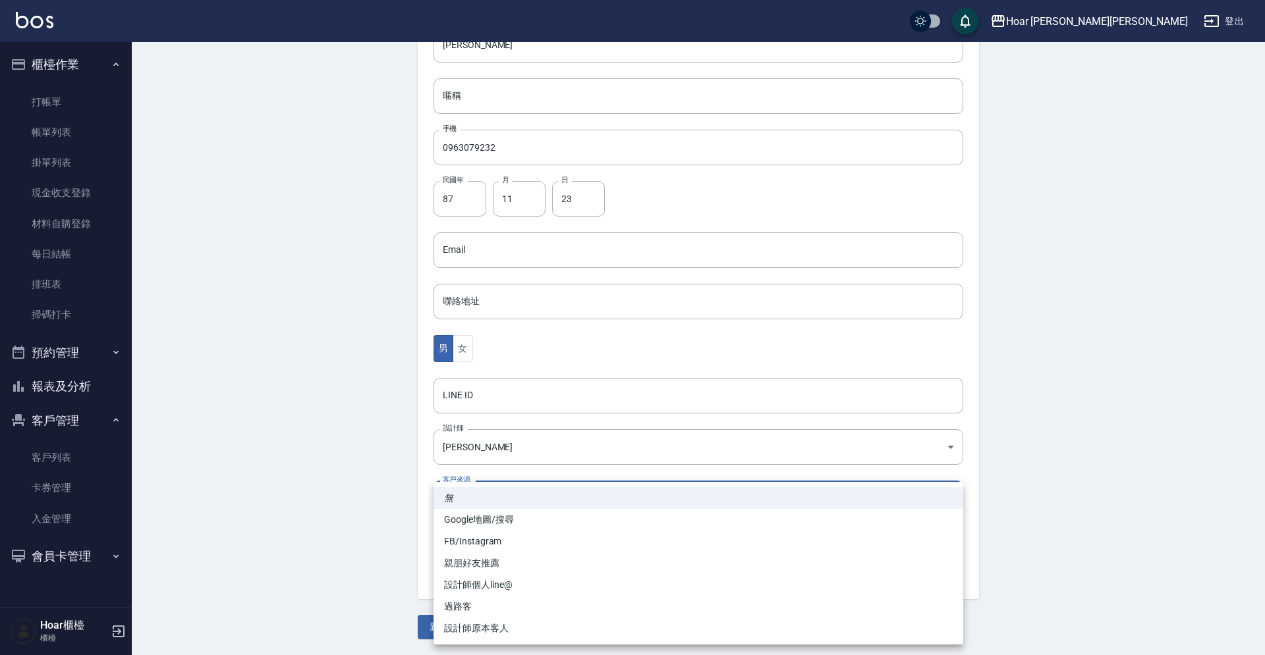
drag, startPoint x: 504, startPoint y: 583, endPoint x: 461, endPoint y: 602, distance: 47.5
click at [504, 583] on li "設計師個人line@" at bounding box center [698, 585] width 530 height 22
type input "設計師個人line@"
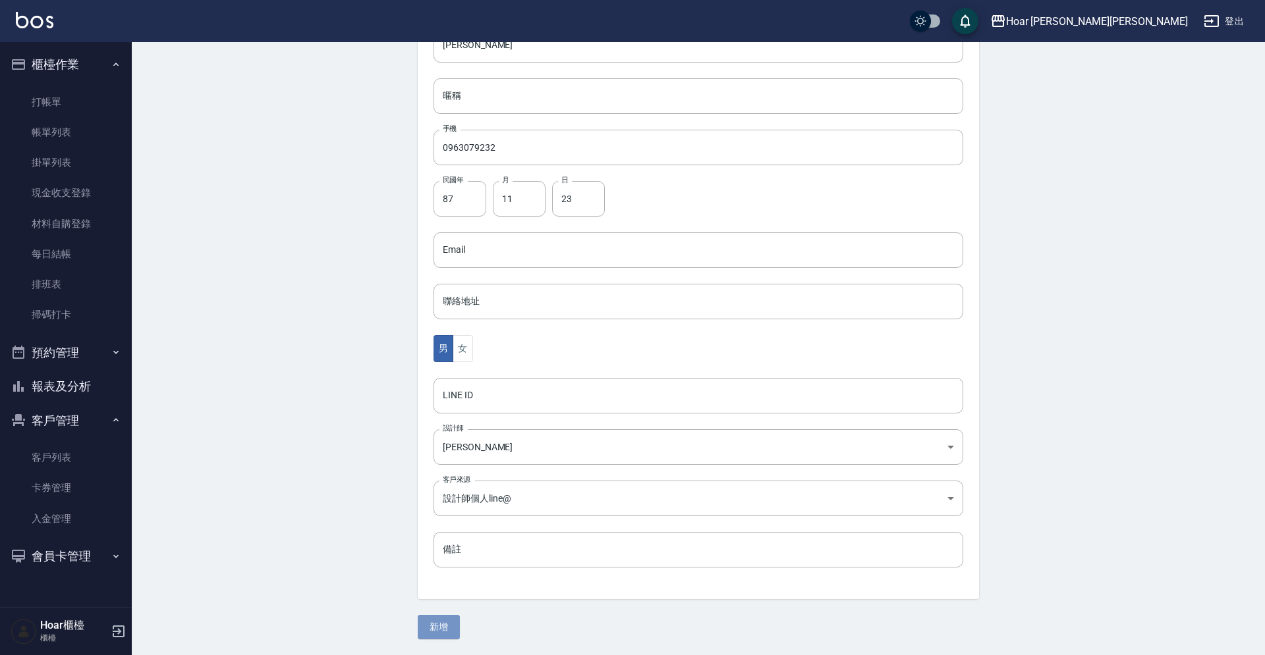
click at [435, 625] on button "新增" at bounding box center [439, 627] width 42 height 24
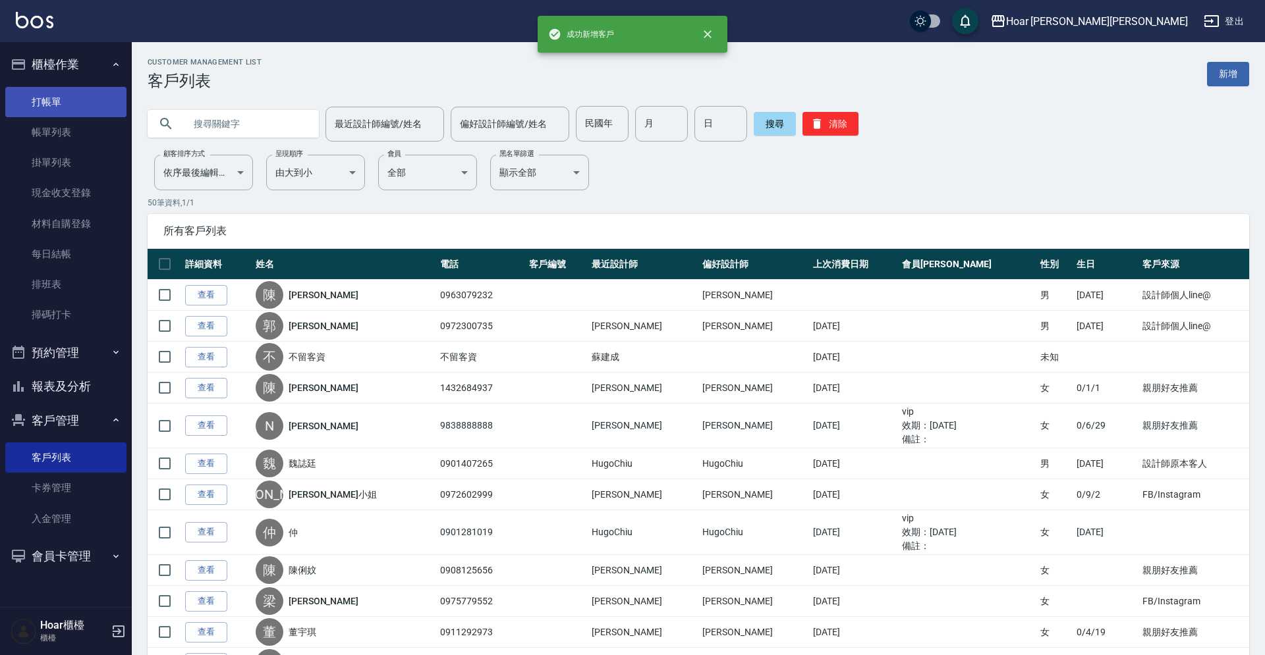
click at [63, 103] on link "打帳單" at bounding box center [65, 102] width 121 height 30
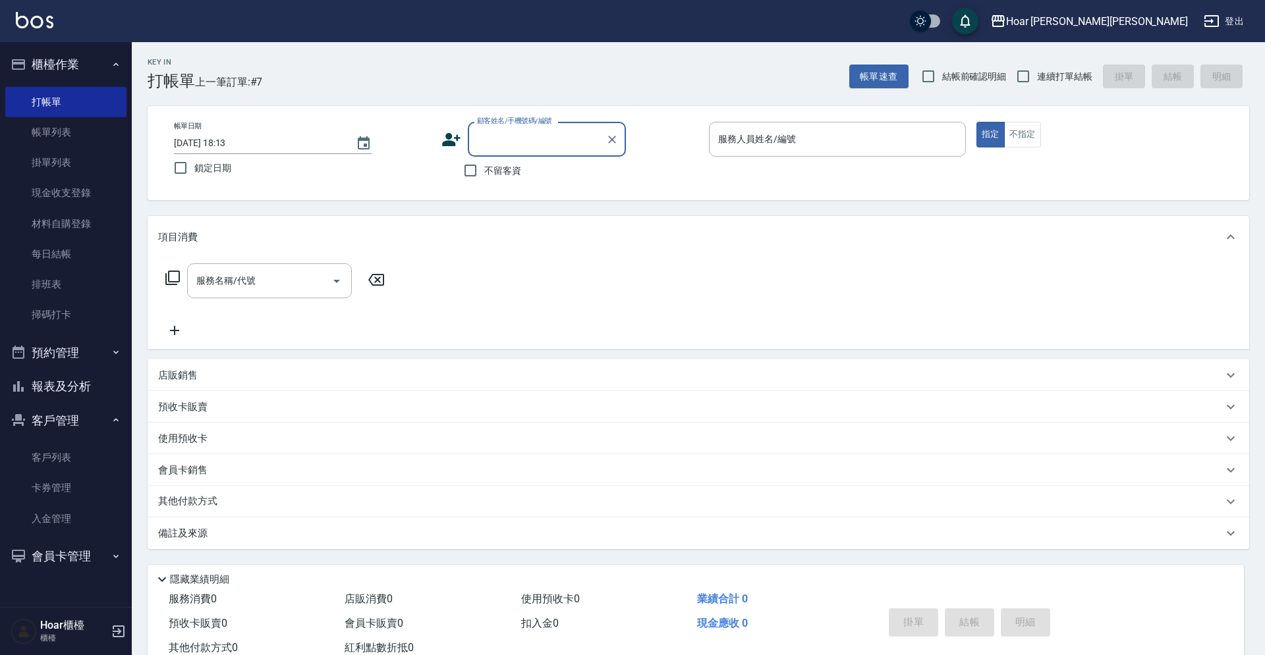
click at [554, 150] on input "顧客姓名/手機號碼/編號" at bounding box center [537, 139] width 126 height 23
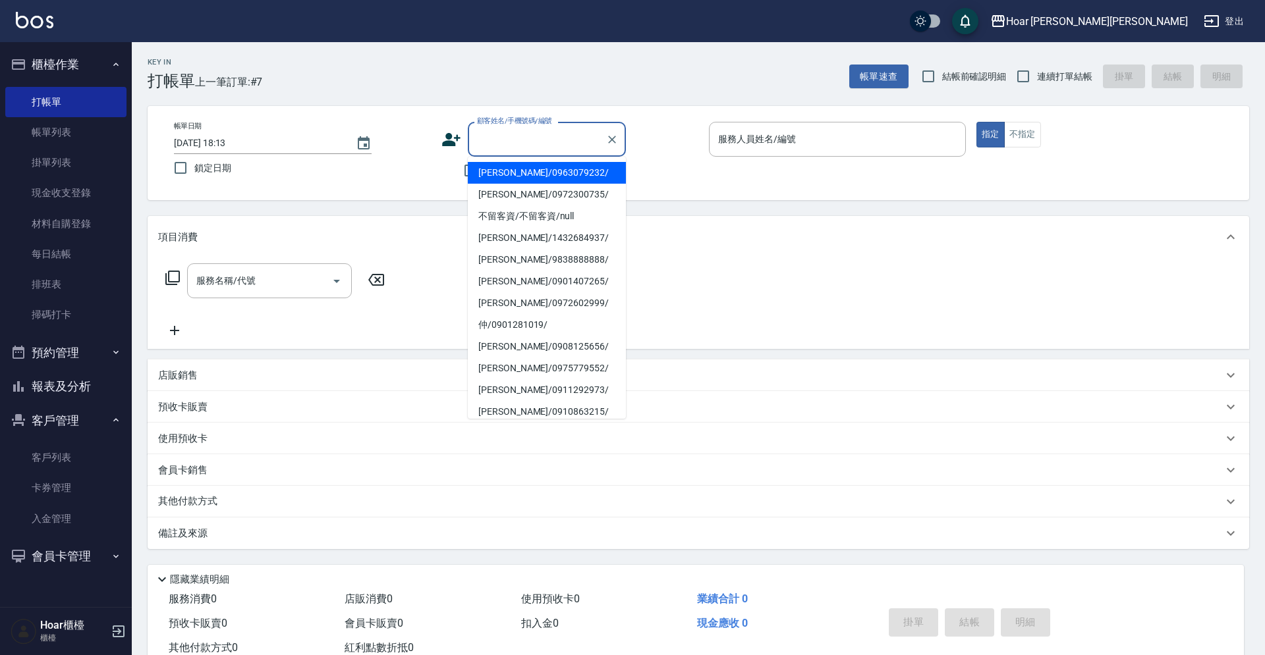
click at [538, 181] on li "[PERSON_NAME]/0963079232/" at bounding box center [547, 173] width 158 height 22
type input "[PERSON_NAME]/0963079232/"
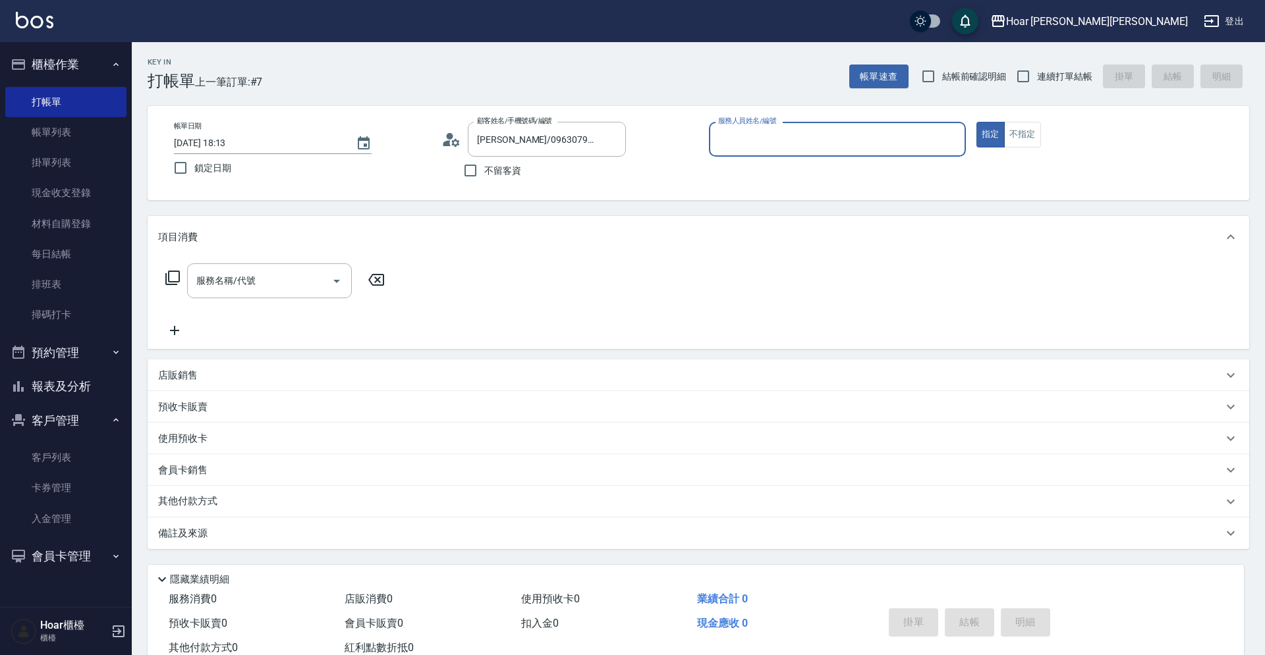
type input "RIO-2"
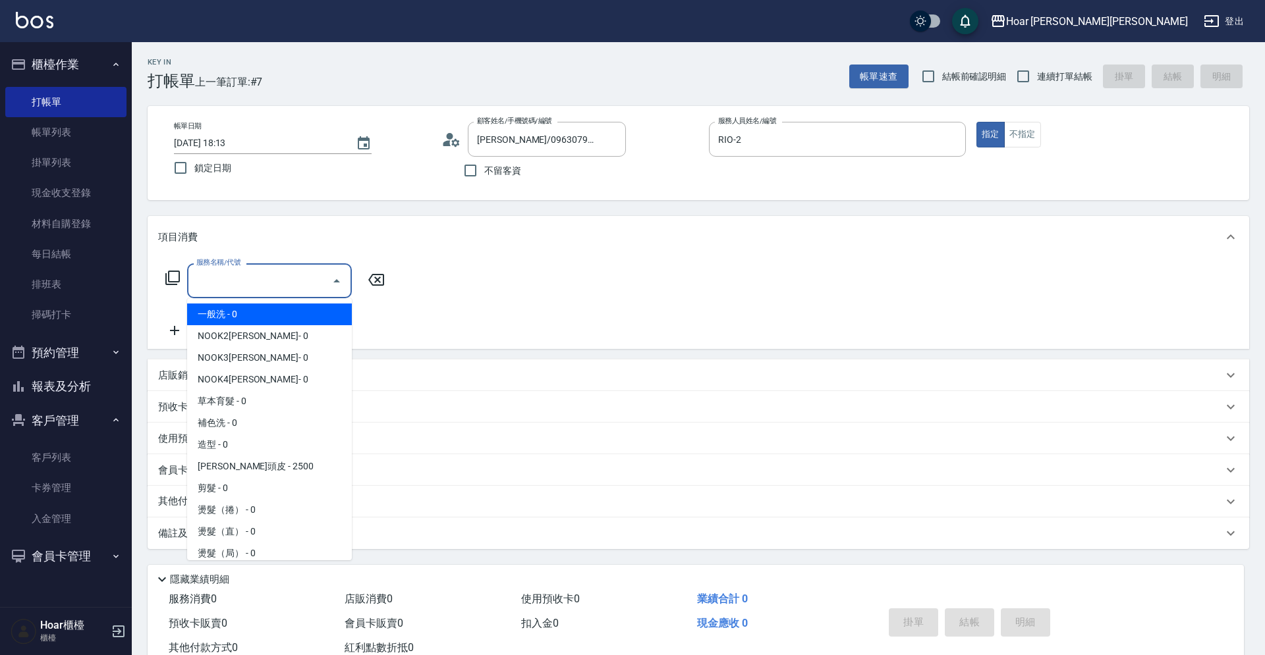
click at [310, 283] on input "服務名稱/代號" at bounding box center [259, 280] width 133 height 23
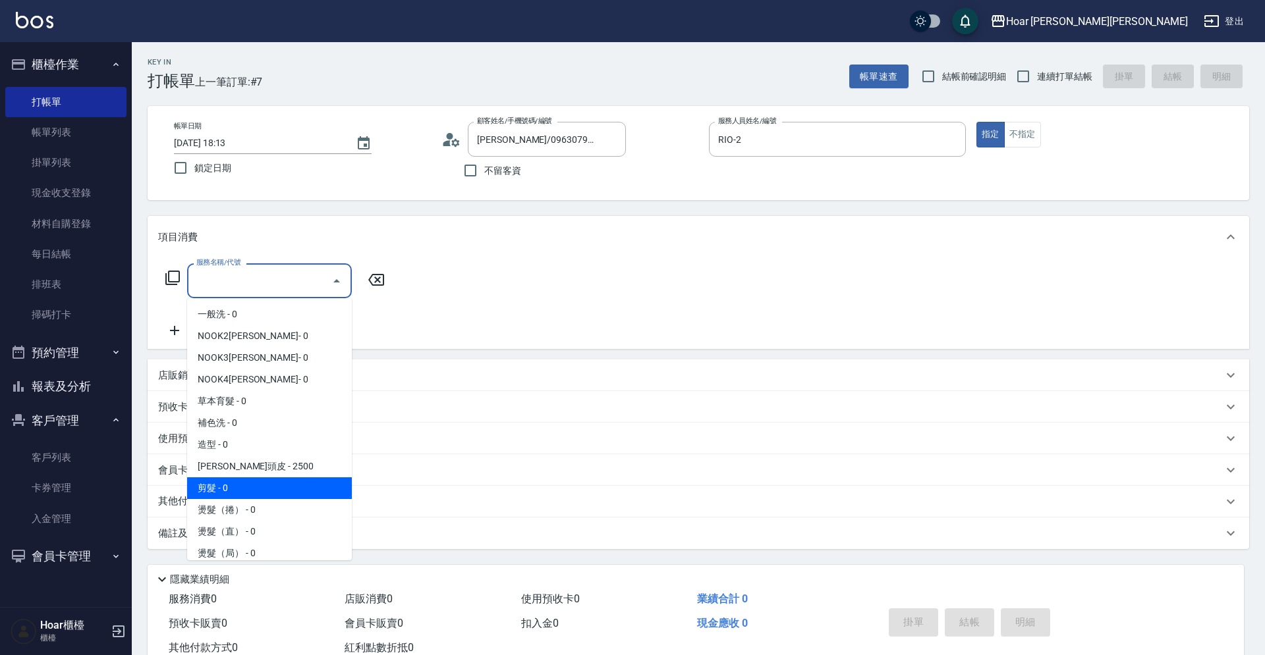
drag, startPoint x: 216, startPoint y: 481, endPoint x: 345, endPoint y: 374, distance: 167.9
click at [216, 481] on span "剪髮 - 0" at bounding box center [269, 488] width 165 height 22
type input "剪髮(201)"
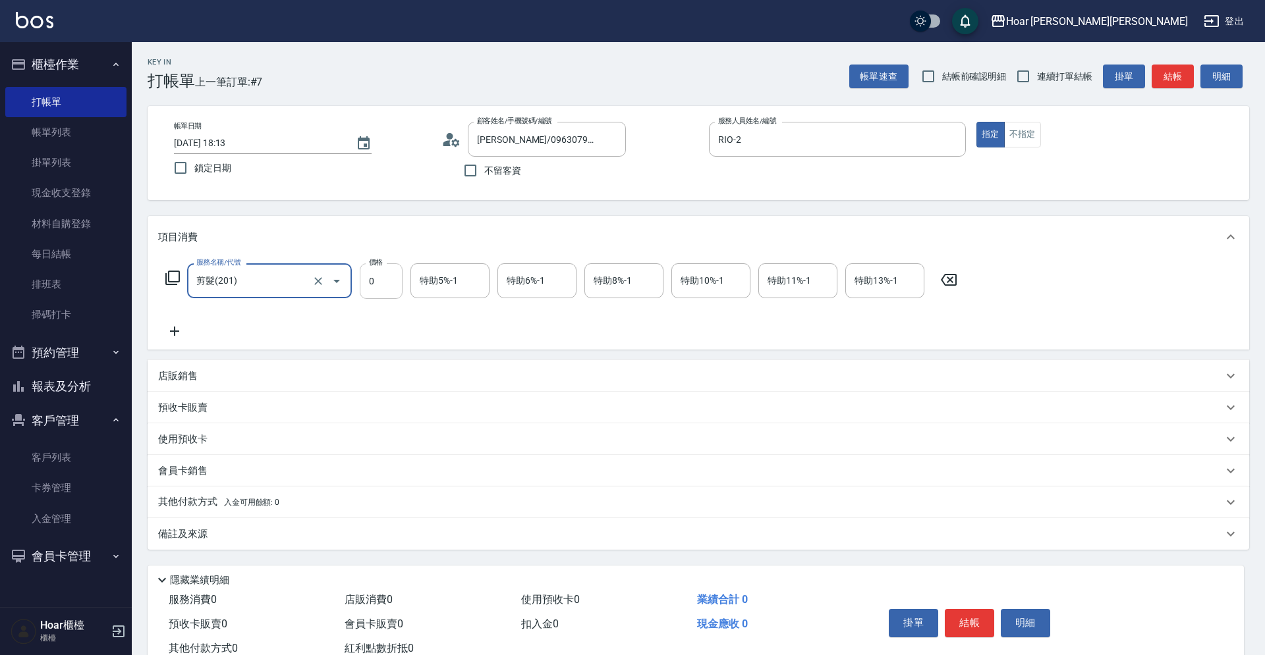
click at [388, 294] on input "0" at bounding box center [381, 281] width 43 height 36
type input "800"
click at [162, 338] on icon at bounding box center [174, 331] width 33 height 16
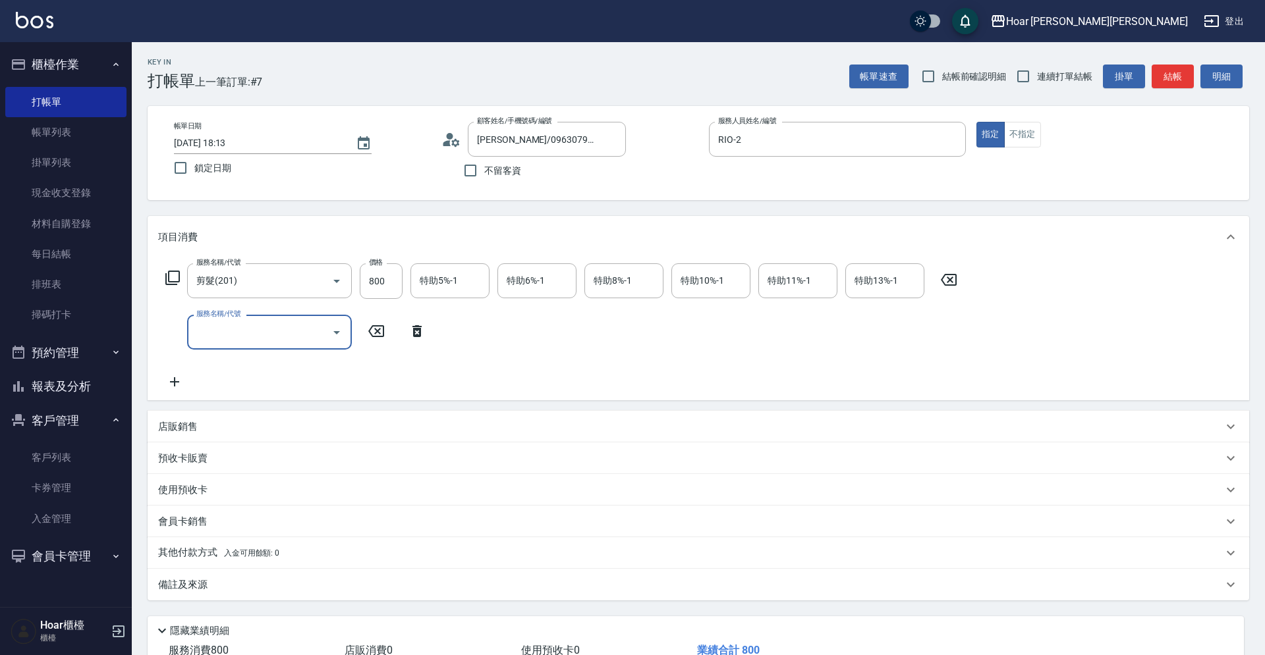
click at [170, 333] on div "服務名稱/代號 服務名稱/代號" at bounding box center [295, 332] width 275 height 35
click at [234, 328] on input "服務名稱/代號" at bounding box center [259, 332] width 133 height 23
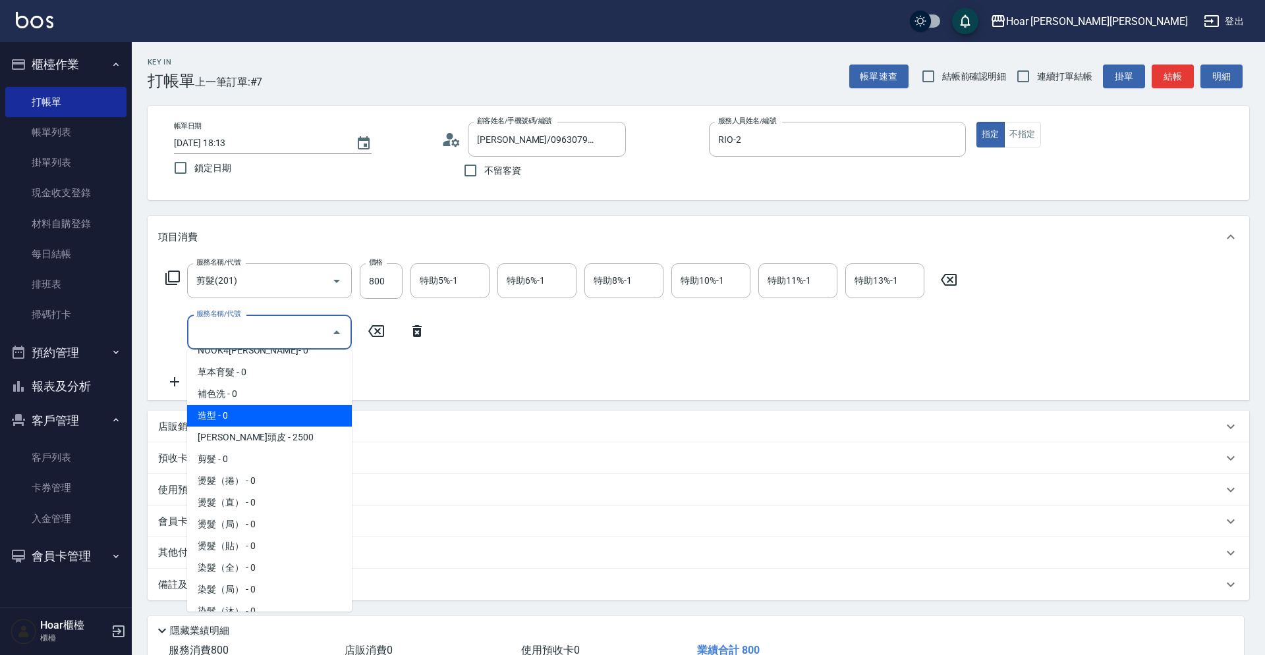
scroll to position [86, 0]
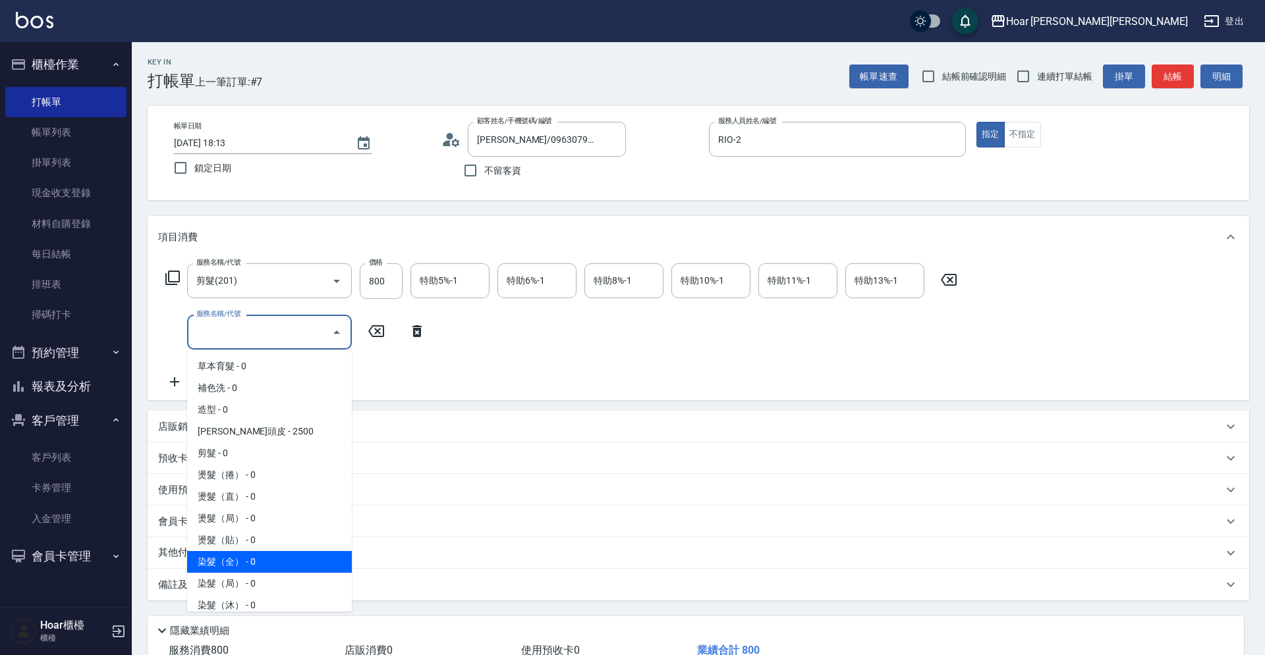
click at [221, 563] on span "染髮（全） - 0" at bounding box center [269, 562] width 165 height 22
type input "染髮（全）(401)"
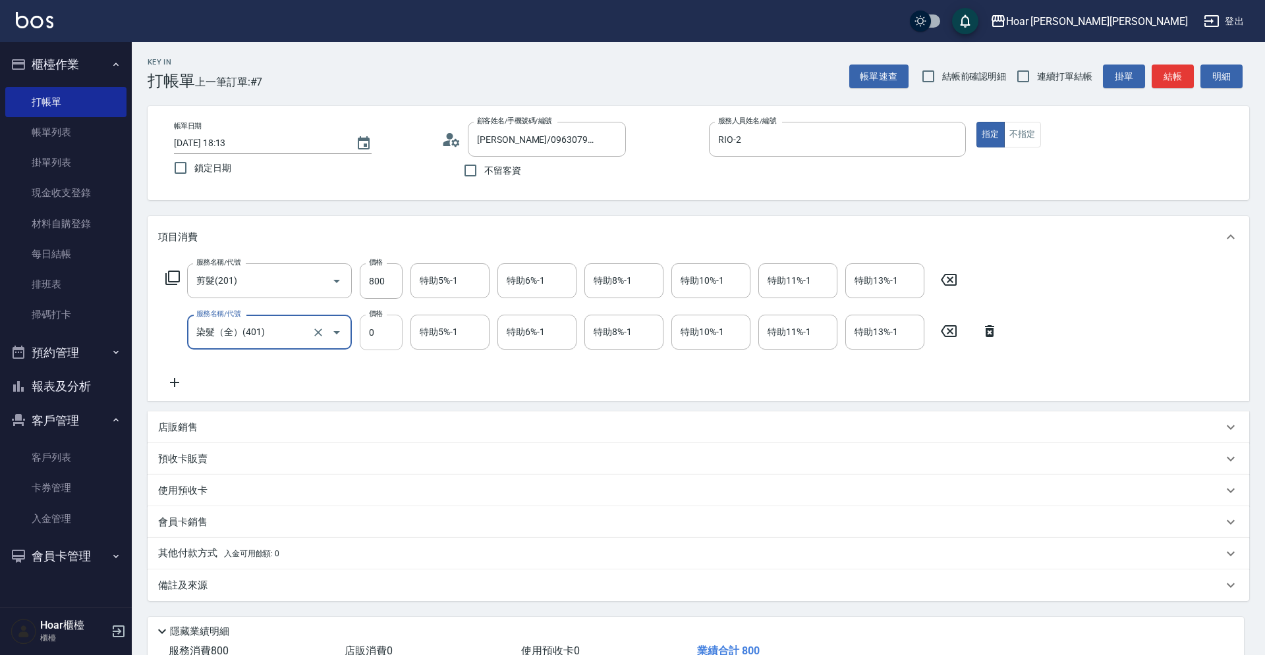
click at [377, 339] on input "0" at bounding box center [381, 333] width 43 height 36
type input "2975"
click at [389, 373] on div "服務名稱/代號 剪髮(201) 服務名稱/代號 價格 800 價格 特助5%-1 特助5%-1 特助6%-1 特助6%-1 特助8%-1 特助8%-1 特助1…" at bounding box center [582, 326] width 848 height 127
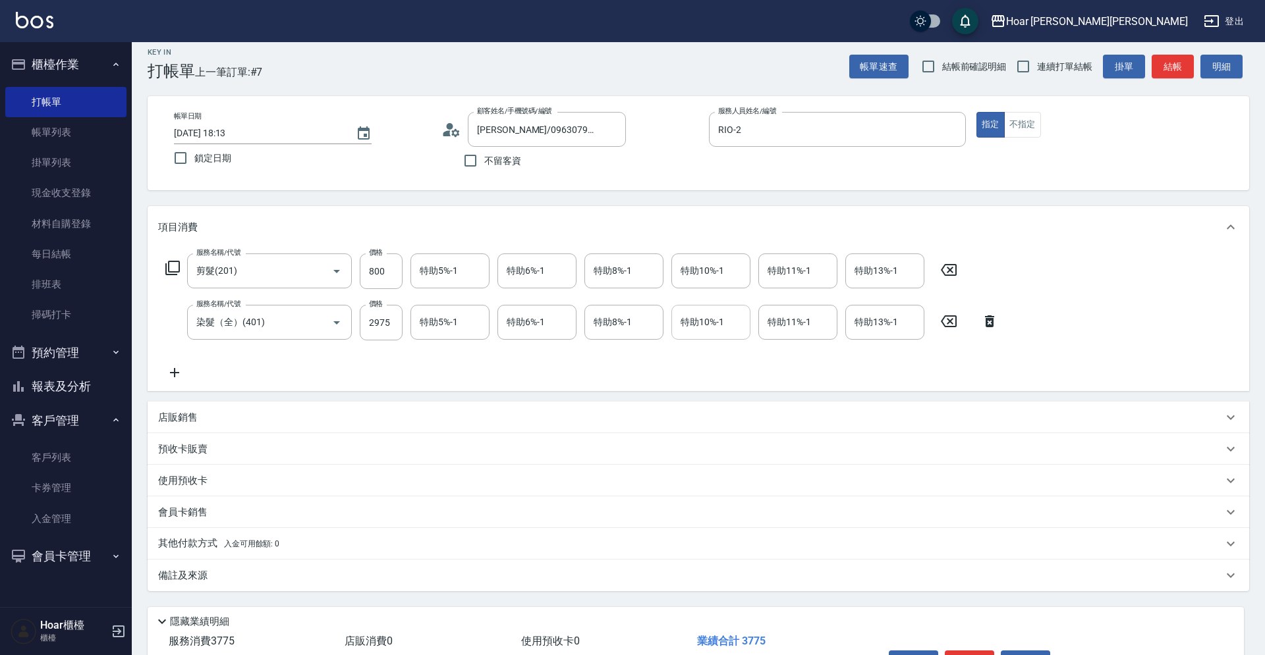
scroll to position [13, 0]
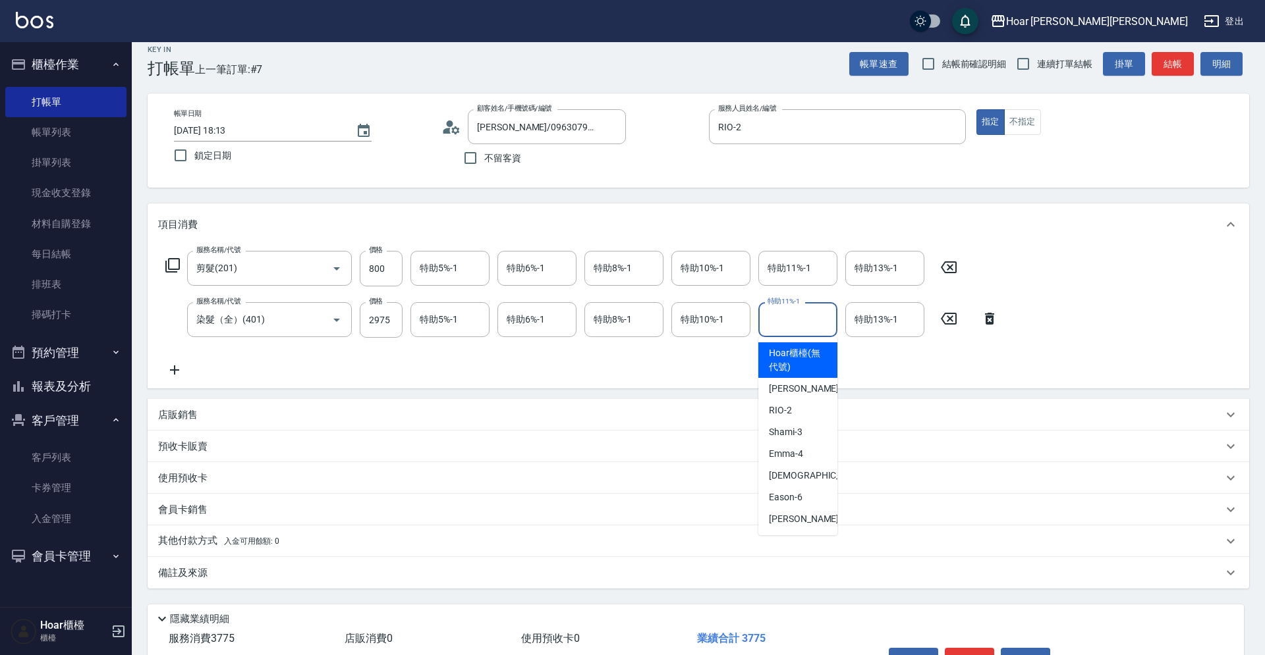
click at [771, 319] on input "特助11%-1" at bounding box center [797, 319] width 67 height 23
drag, startPoint x: 778, startPoint y: 457, endPoint x: 747, endPoint y: 406, distance: 59.4
click at [778, 457] on span "Emma -4" at bounding box center [786, 454] width 34 height 14
type input "Emma-4"
drag, startPoint x: 719, startPoint y: 353, endPoint x: 570, endPoint y: 343, distance: 149.8
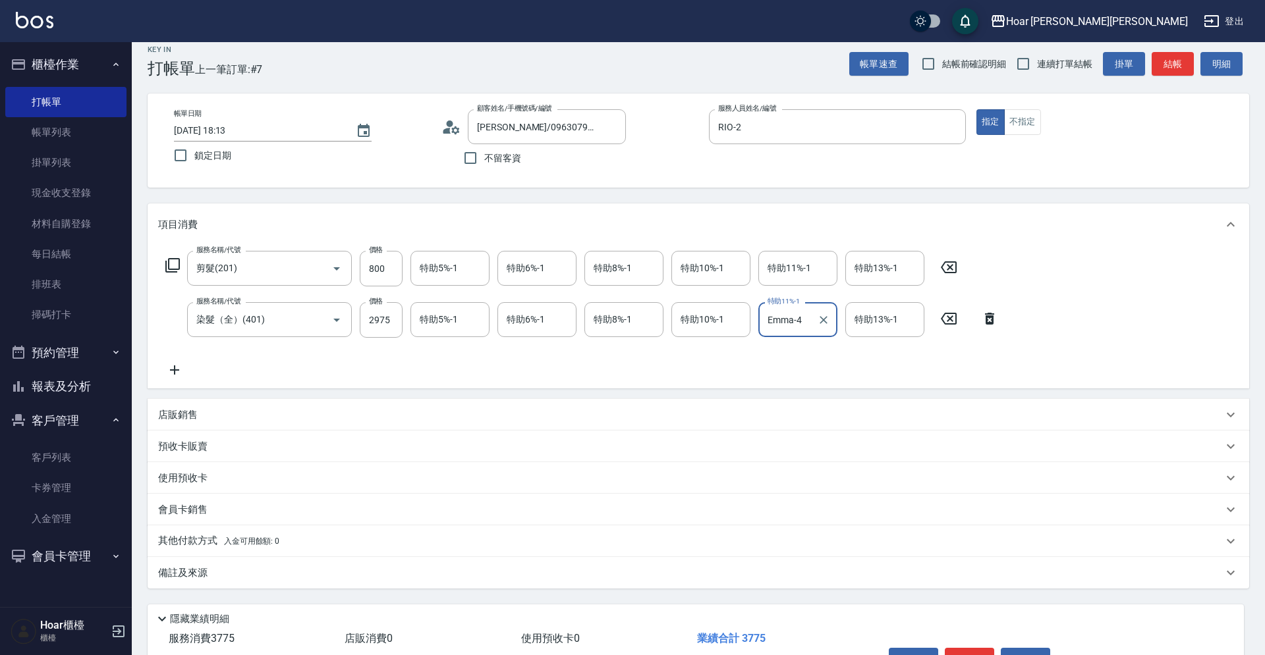
click at [719, 353] on div "服務名稱/代號 剪髮(201) 服務名稱/代號 價格 800 價格 特助5%-1 特助5%-1 特助6%-1 特助6%-1 特助8%-1 特助8%-1 特助1…" at bounding box center [582, 314] width 848 height 127
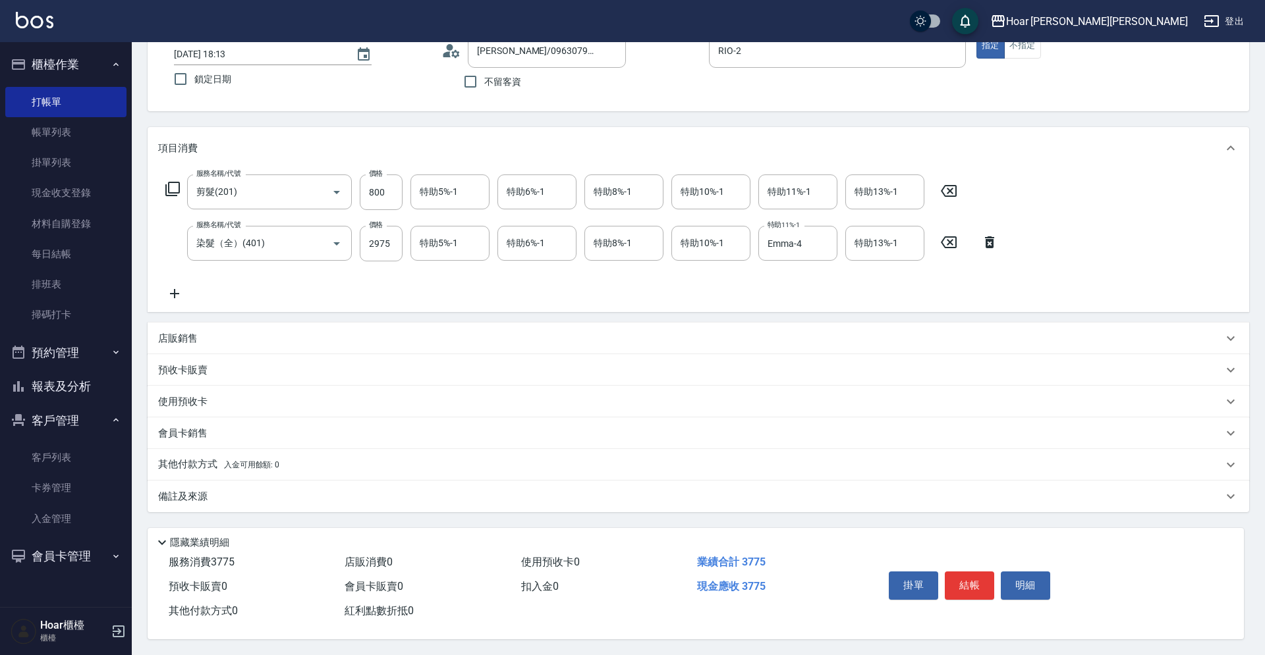
click at [164, 465] on p "其他付款方式 入金可用餘額: 0" at bounding box center [218, 465] width 121 height 14
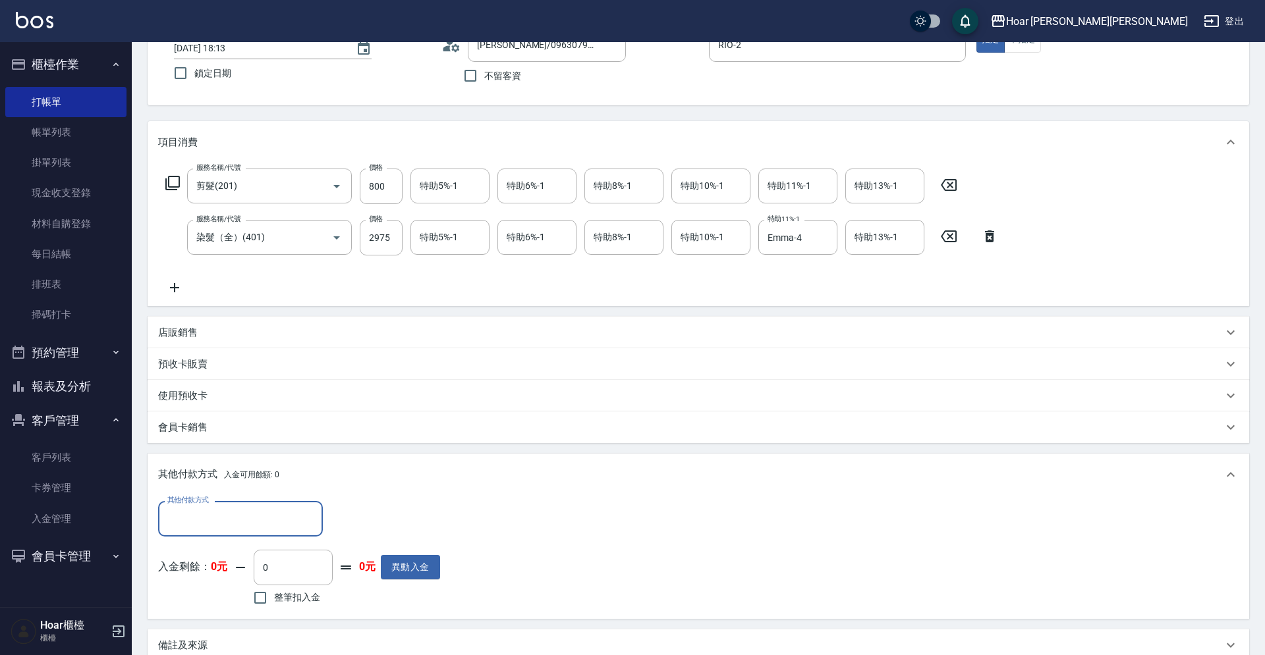
scroll to position [1, 0]
click at [193, 495] on div "其他付款方式 入金可用餘額: 0" at bounding box center [698, 475] width 1101 height 42
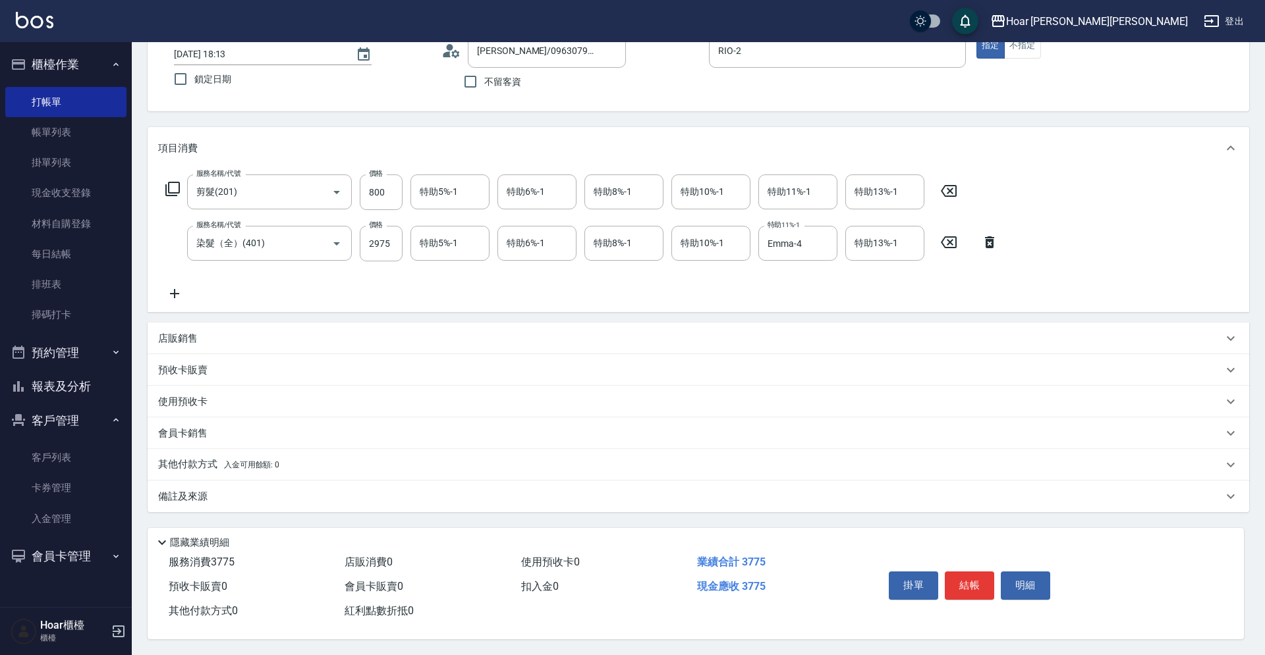
scroll to position [0, 0]
click at [211, 466] on p "其他付款方式 入金可用餘額: 0" at bounding box center [218, 465] width 121 height 14
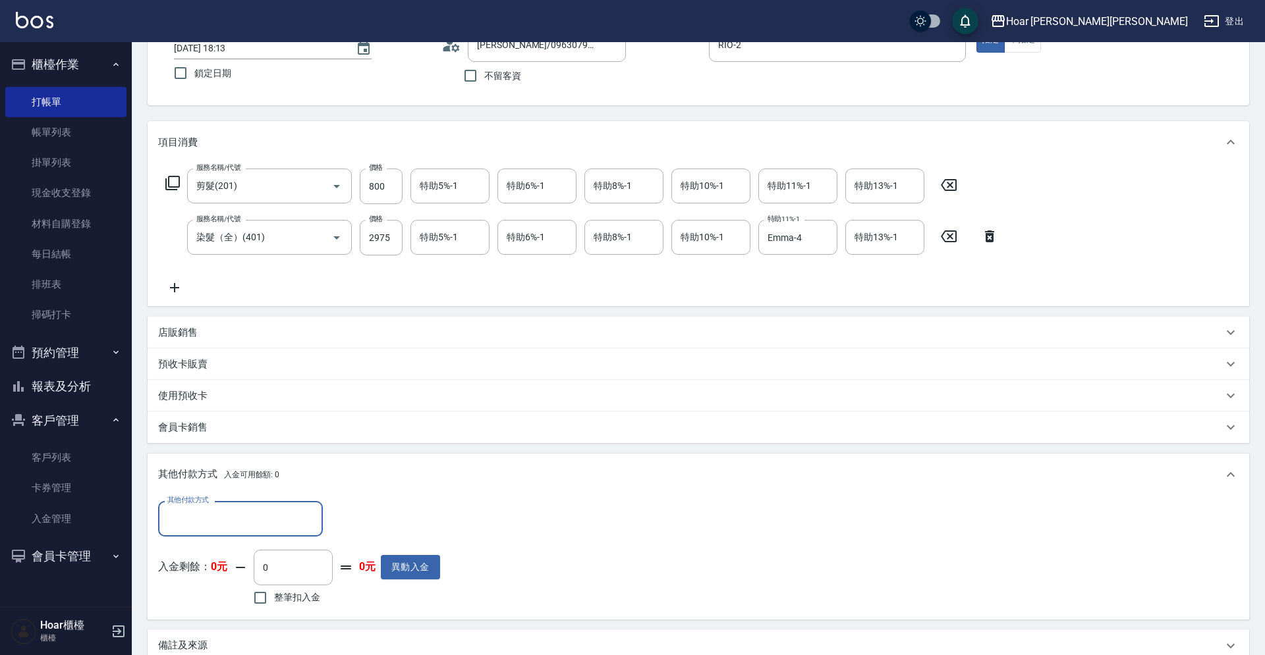
click at [231, 521] on input "其他付款方式" at bounding box center [240, 518] width 153 height 23
drag, startPoint x: 213, startPoint y: 573, endPoint x: 258, endPoint y: 559, distance: 47.5
click at [213, 573] on span "轉帳匯款" at bounding box center [240, 575] width 165 height 22
type input "轉帳匯款"
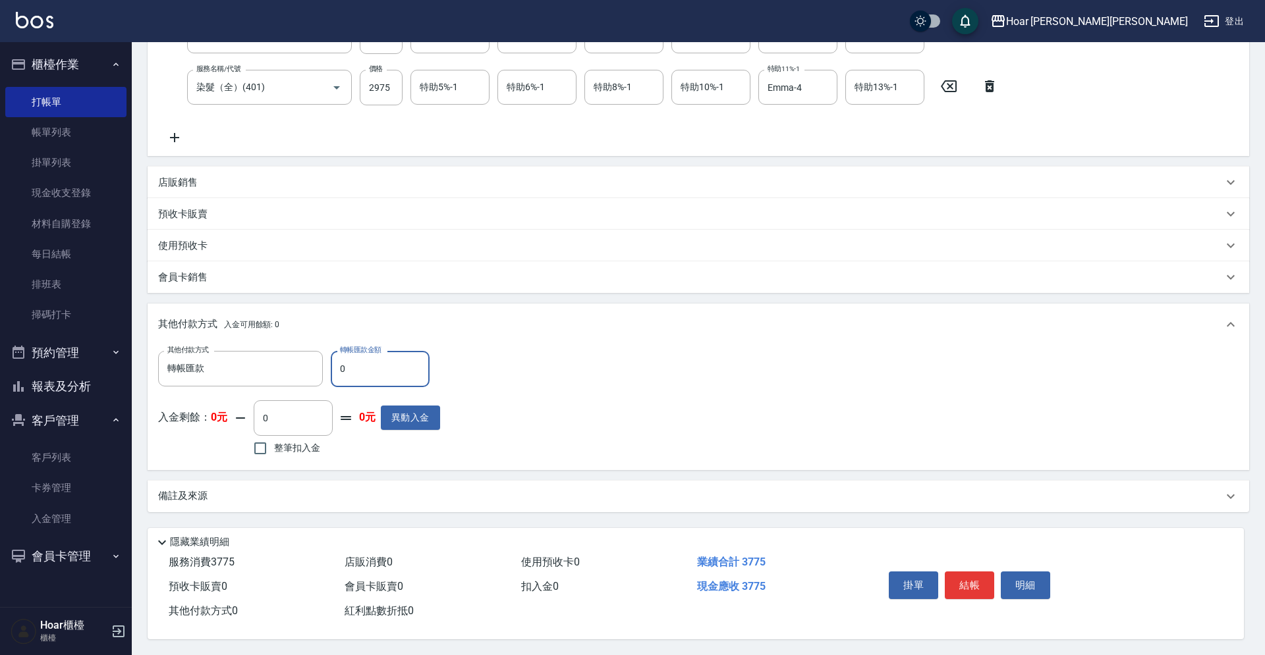
click at [423, 358] on input "0" at bounding box center [380, 369] width 99 height 36
type input "3775"
click at [882, 462] on div "其他付款方式 轉帳匯款 其他付款方式 轉帳匯款金額 3775 轉帳匯款金額 入金剩餘： 0元 0 ​ 整筆扣入金 0元 異動入金" at bounding box center [698, 408] width 1101 height 124
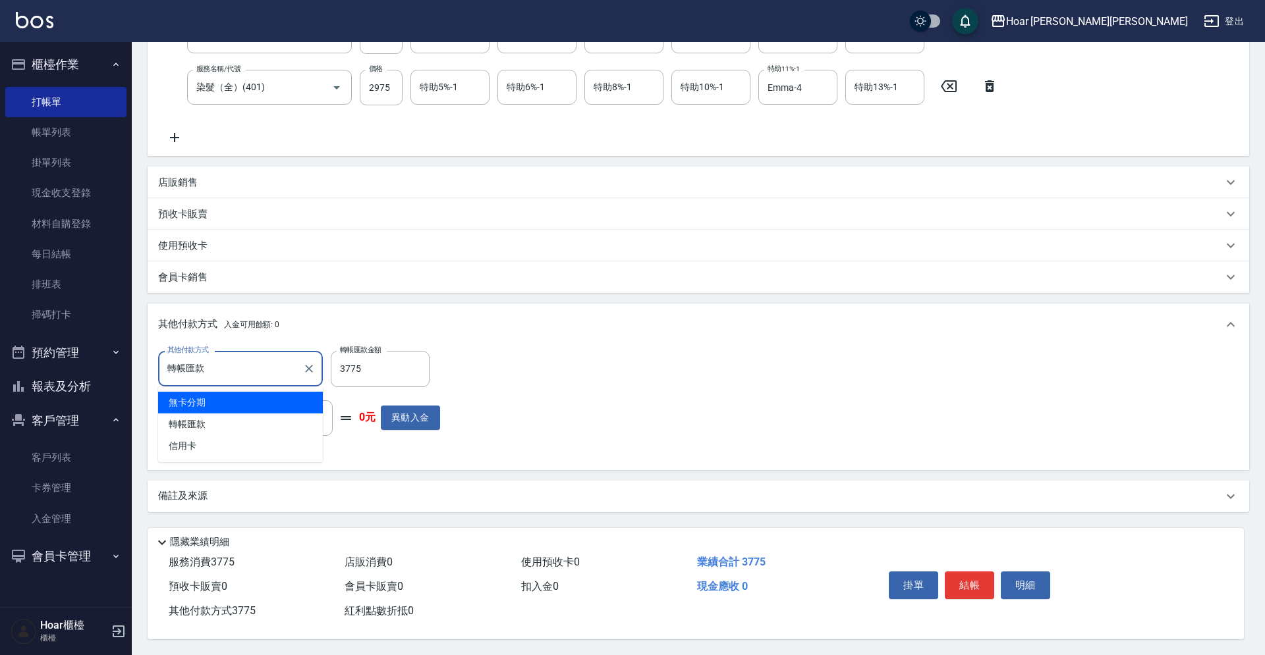
click at [233, 367] on input "轉帳匯款" at bounding box center [230, 368] width 133 height 23
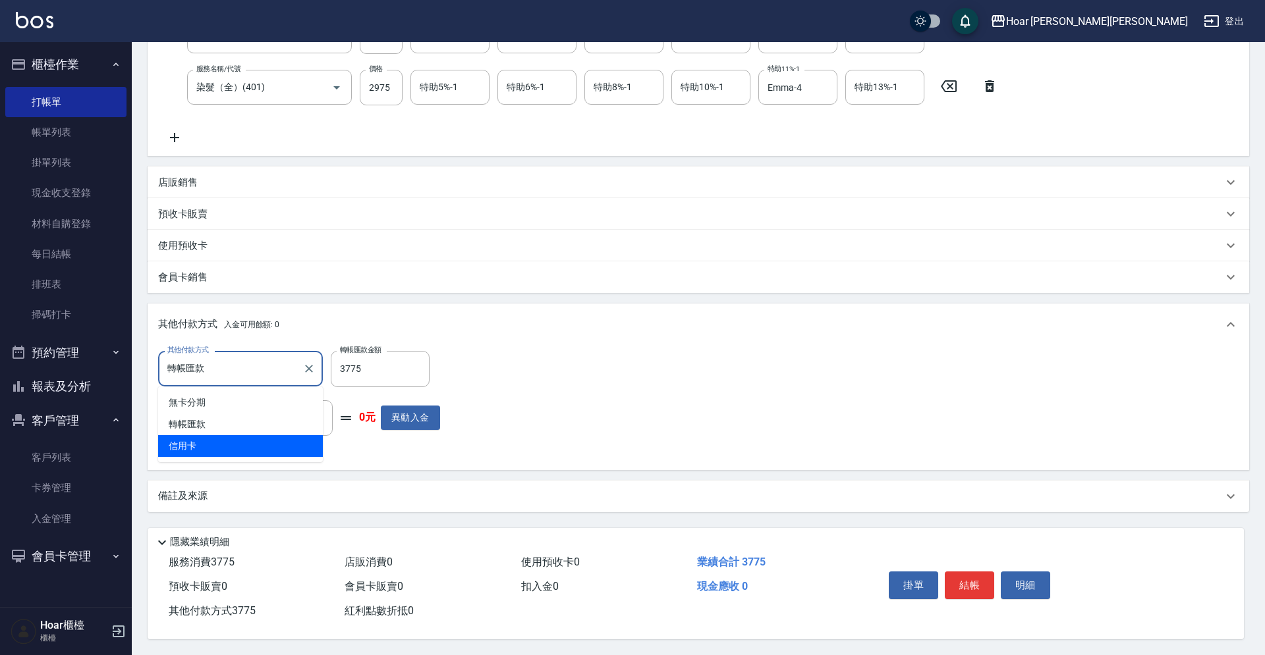
drag, startPoint x: 212, startPoint y: 438, endPoint x: 230, endPoint y: 436, distance: 17.9
click at [211, 439] on span "信用卡" at bounding box center [240, 446] width 165 height 22
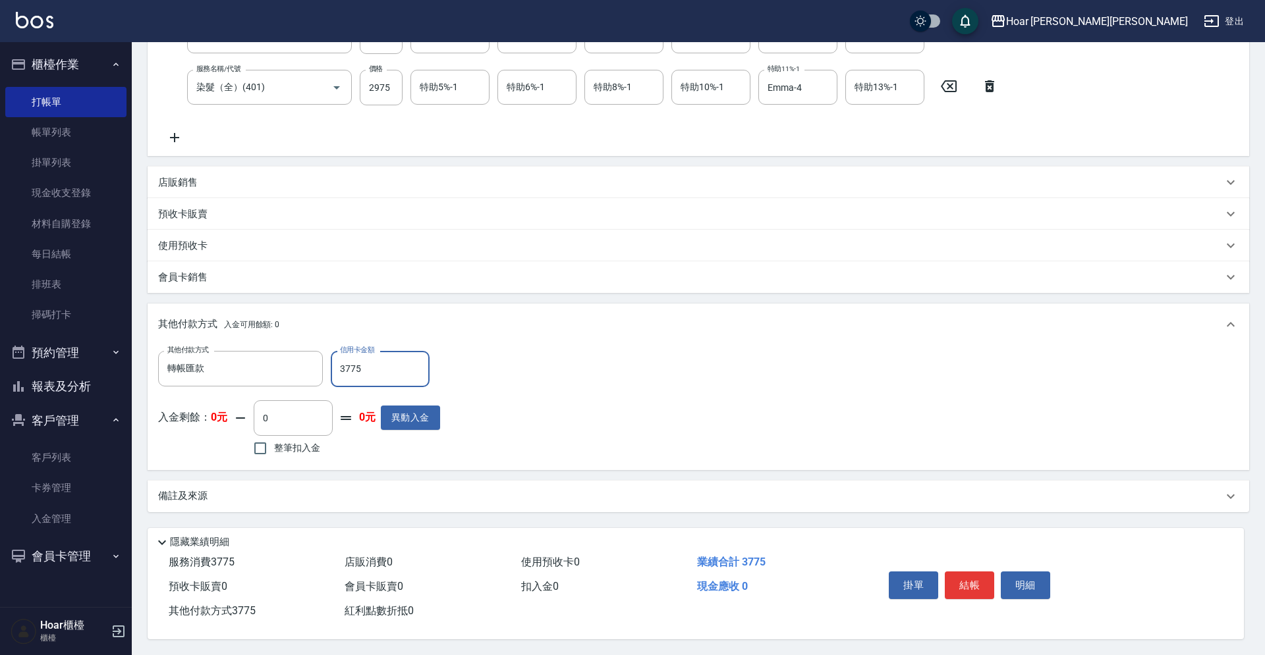
type input "信用卡"
click at [882, 410] on div "其他付款方式 信用卡 其他付款方式 信用卡金額 3775 信用卡金額 入金剩餘： 0元 0 ​ 整筆扣入金 0元 異動入金" at bounding box center [698, 405] width 1080 height 108
click at [980, 578] on button "結帳" at bounding box center [968, 586] width 49 height 28
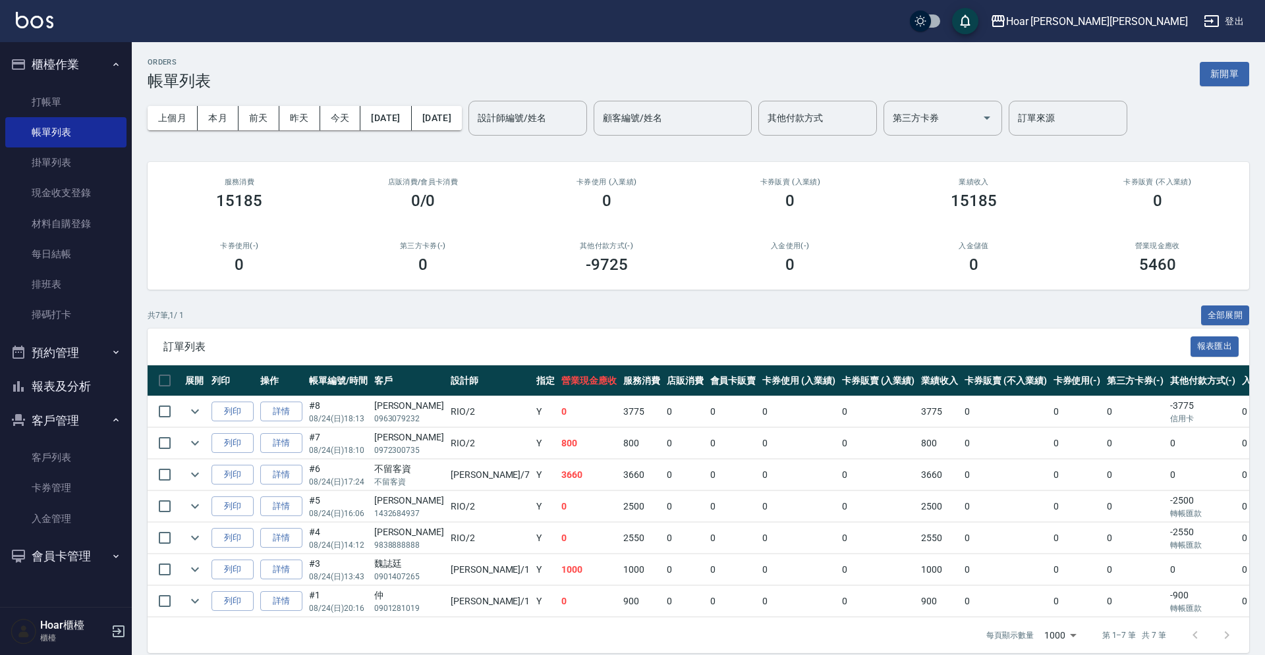
click at [509, 119] on div "上個月 本月 [DATE] [DATE] [DATE] [DATE] [DATE] 設計師編號/姓名 設計師編號/姓名 顧客編號/姓名 顧客編號/姓名 其他付…" at bounding box center [698, 118] width 1101 height 56
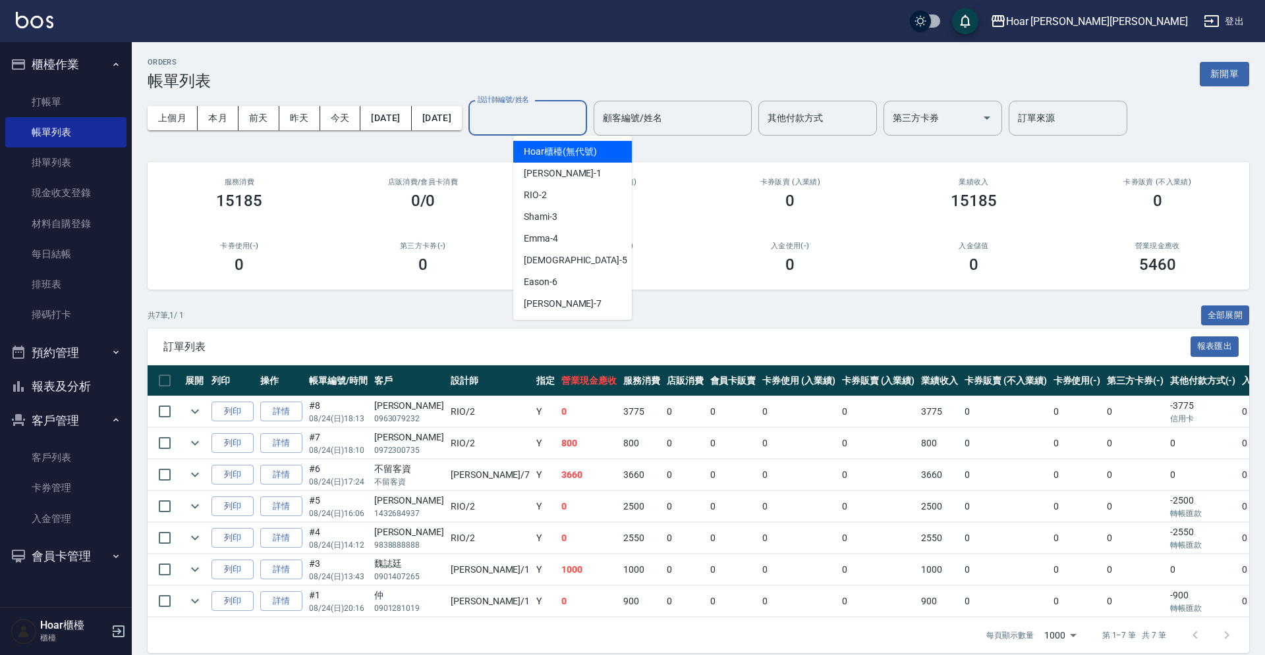
drag, startPoint x: 548, startPoint y: 119, endPoint x: 549, endPoint y: 126, distance: 6.7
click at [548, 119] on input "設計師編號/姓名" at bounding box center [527, 118] width 107 height 23
click at [545, 190] on span "RIO -2" at bounding box center [535, 195] width 23 height 14
type input "RIO-2"
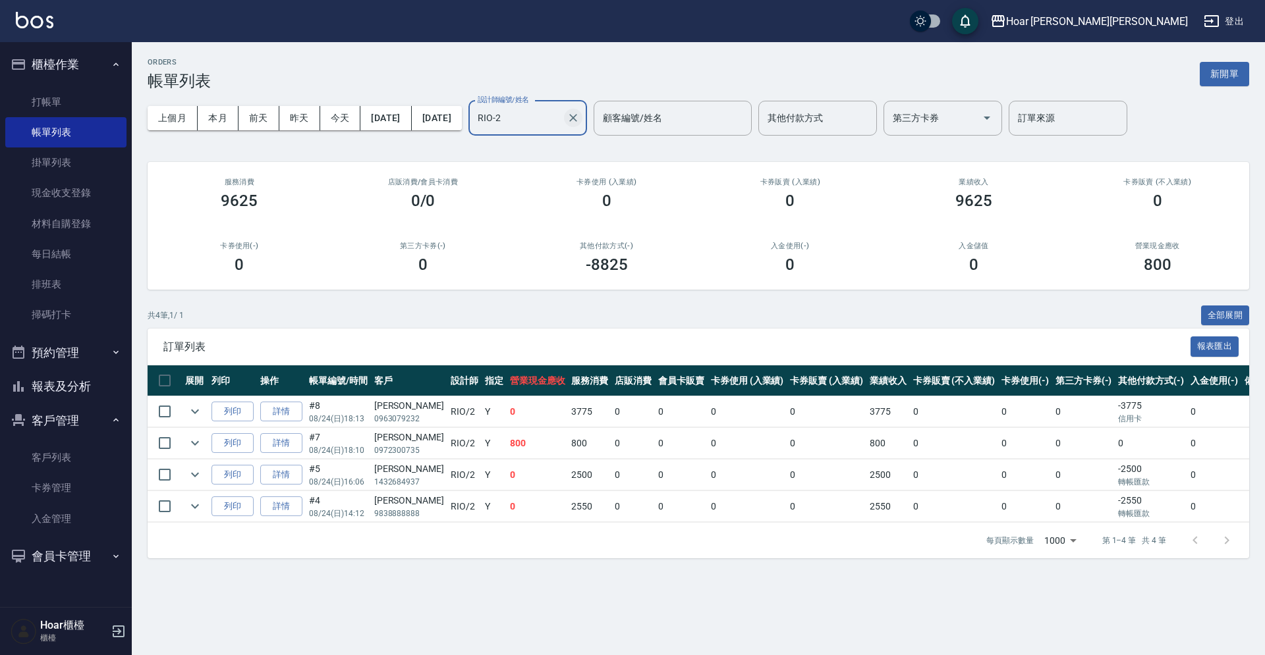
click at [580, 115] on icon "Clear" at bounding box center [572, 117] width 13 height 13
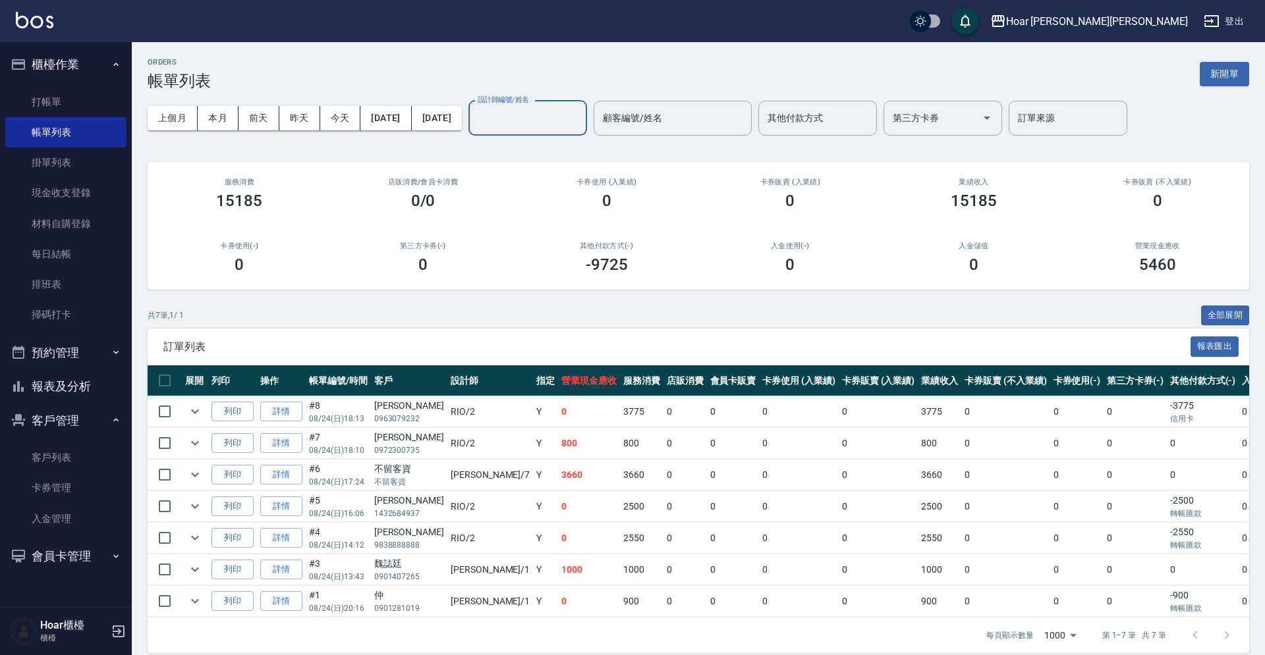
click at [369, 30] on div "Hoar [PERSON_NAME][PERSON_NAME] 登出" at bounding box center [632, 21] width 1265 height 42
